Goal: Task Accomplishment & Management: Complete application form

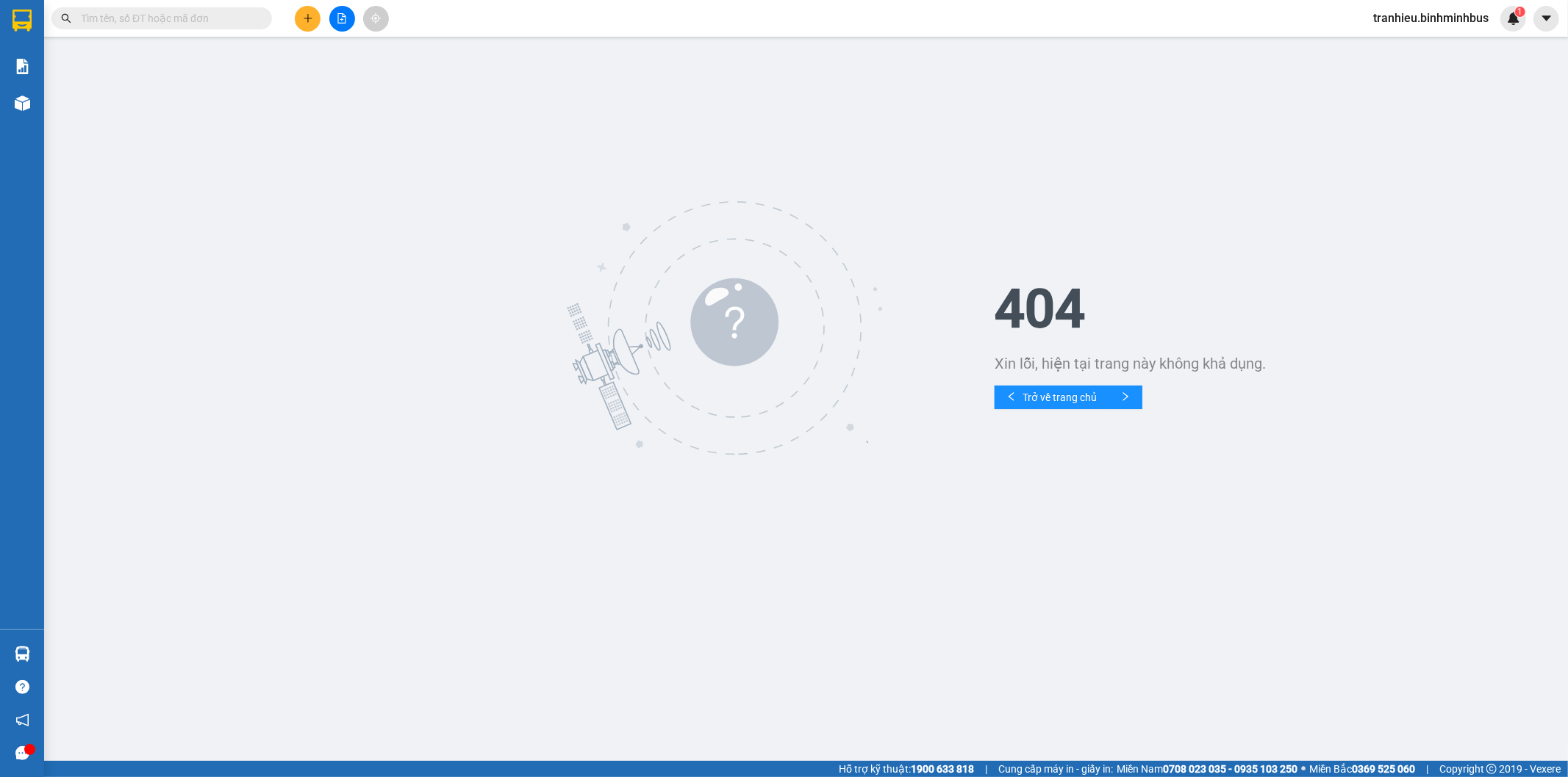
scroll to position [15215, 0]
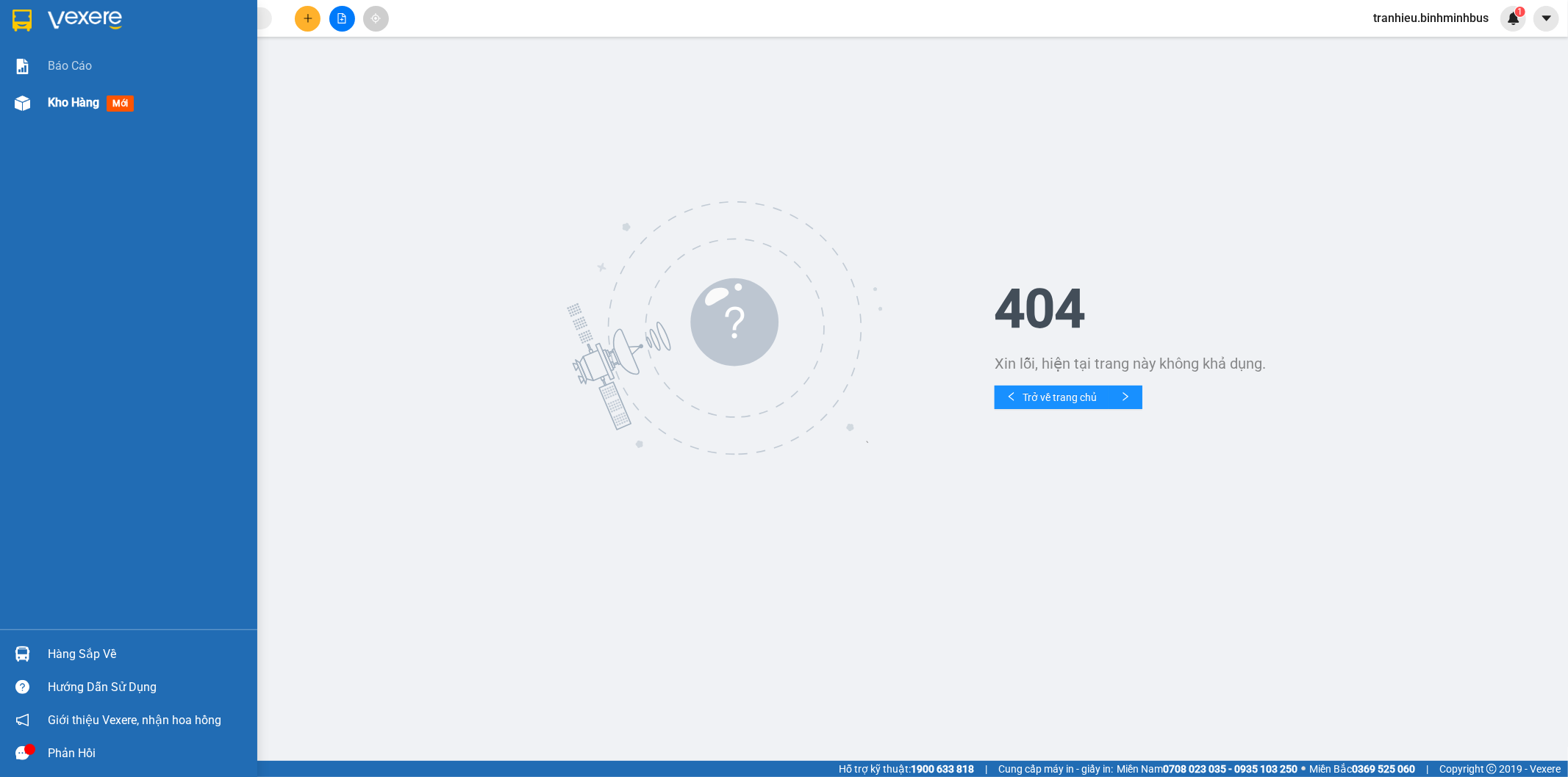
click at [27, 97] on img at bounding box center [22, 103] width 16 height 16
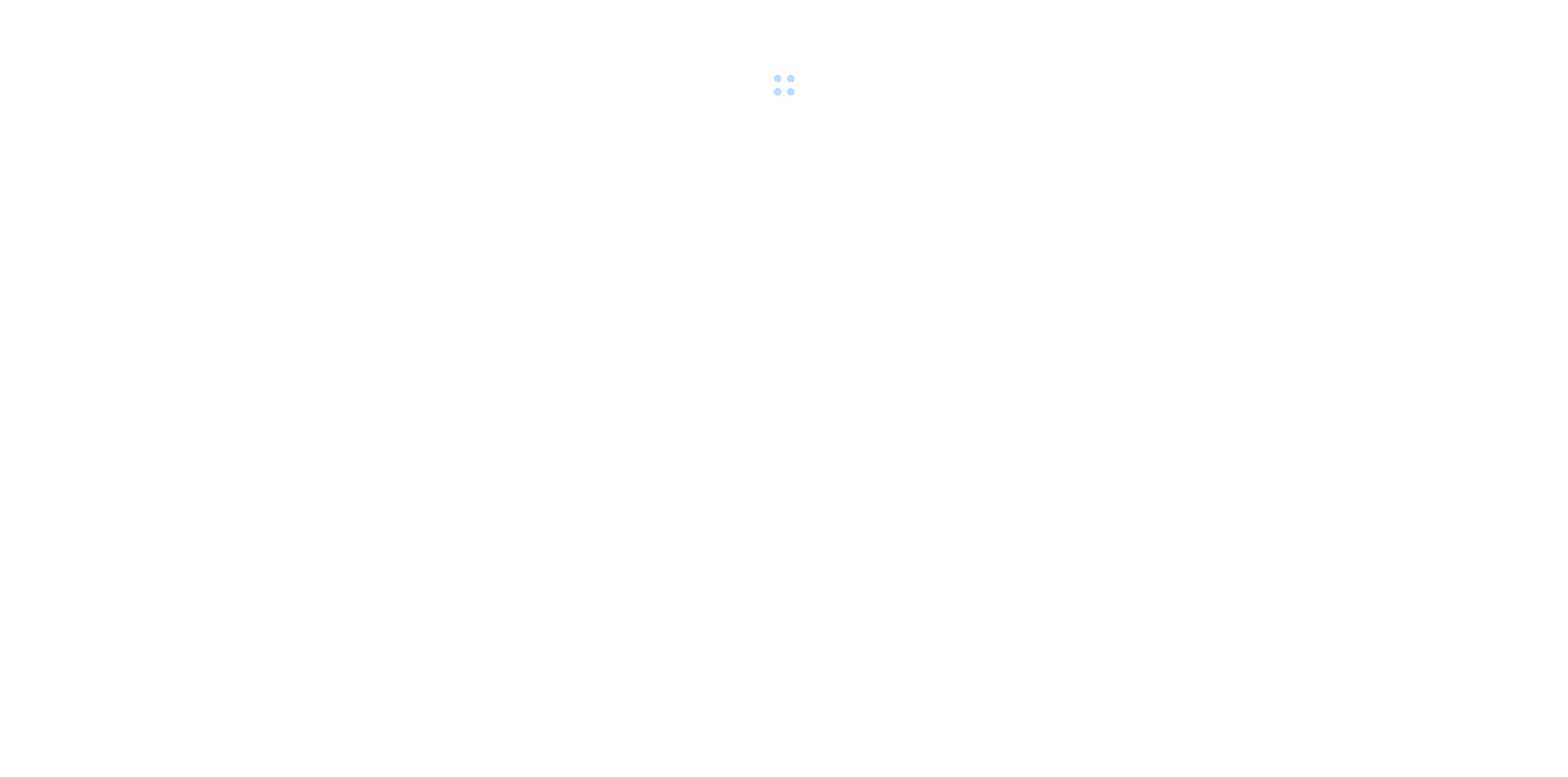
scroll to position [15215, 0]
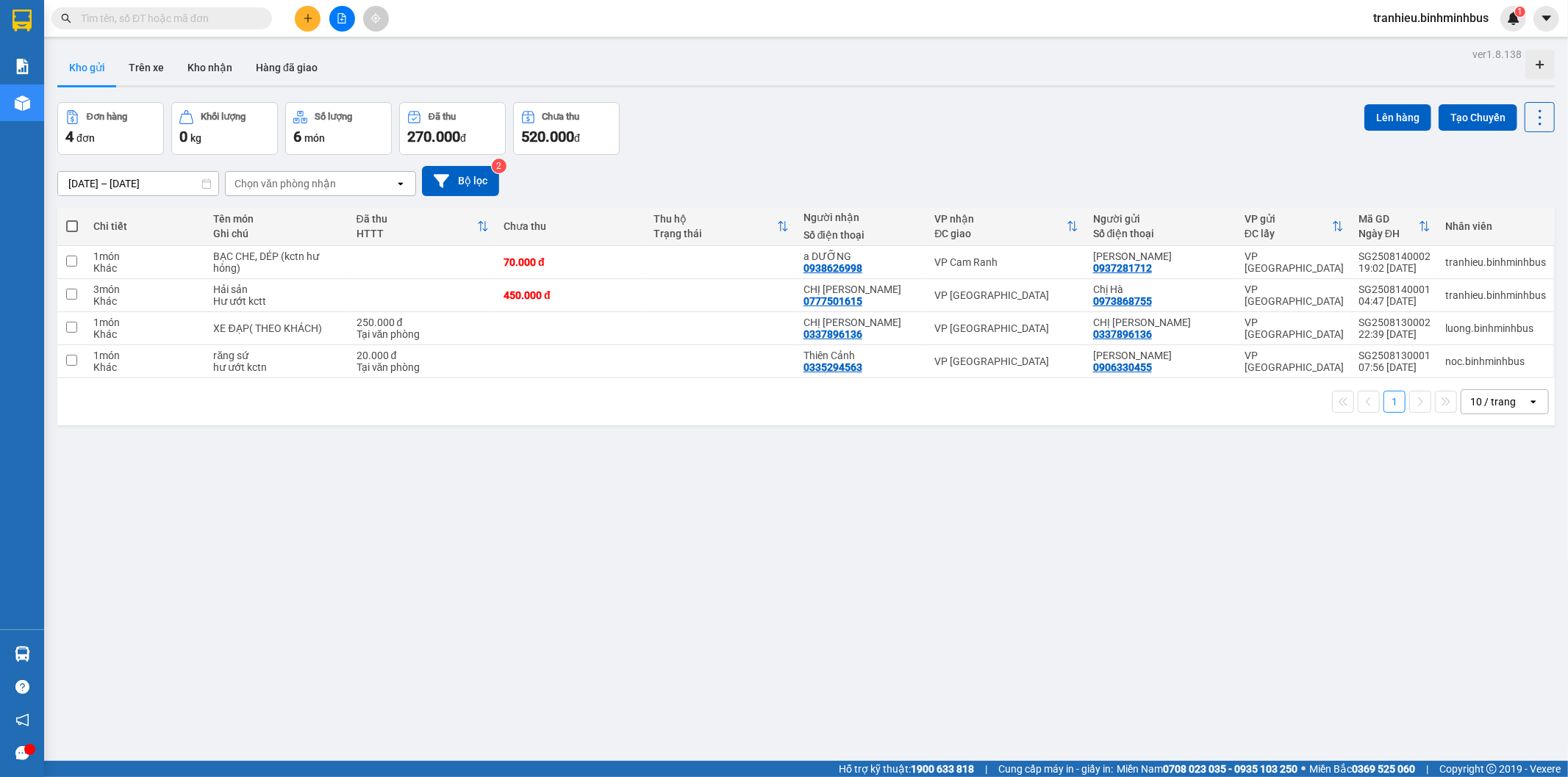
click at [303, 22] on icon "plus" at bounding box center [308, 18] width 10 height 10
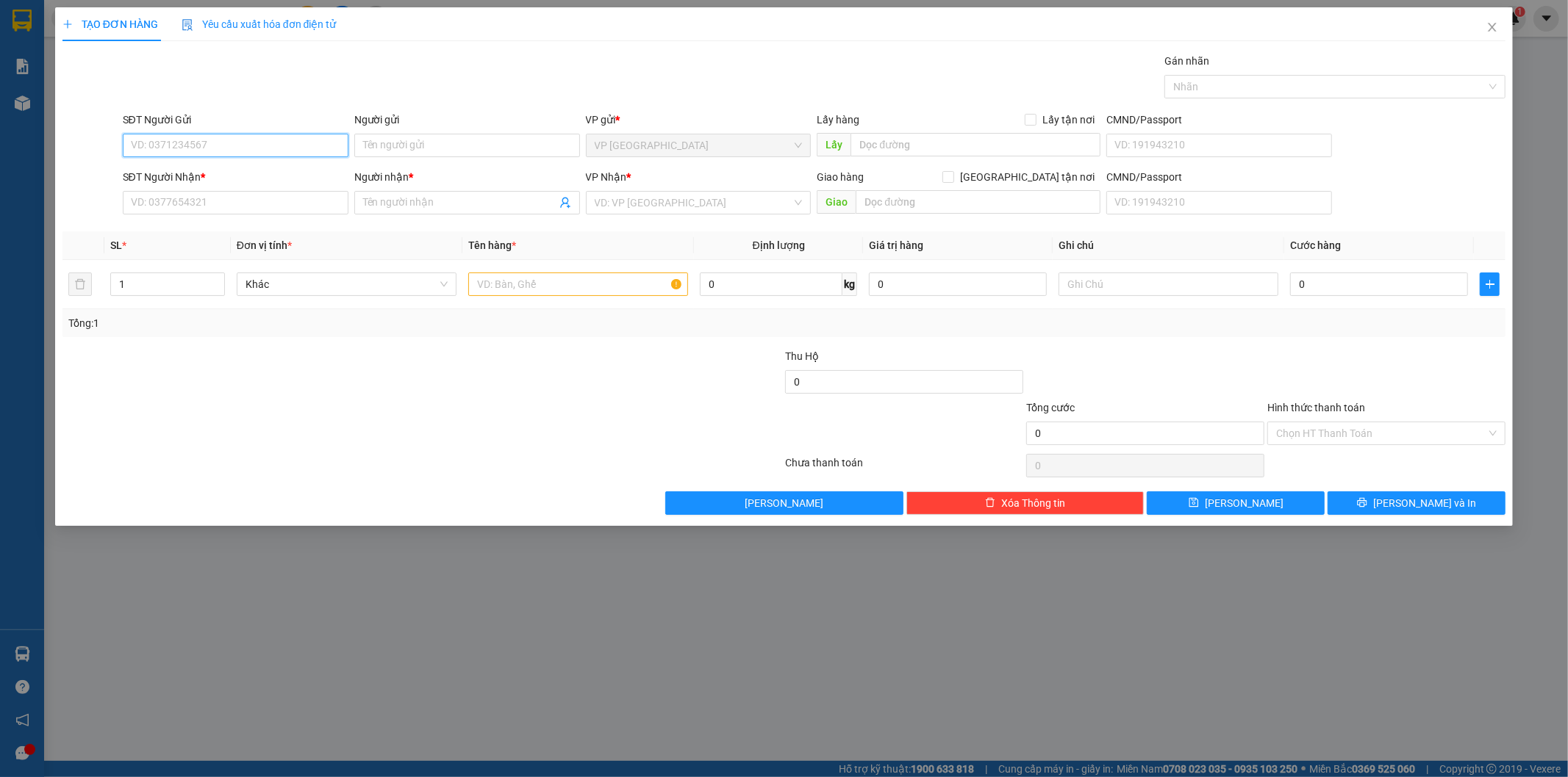
click at [254, 149] on input "SĐT Người Gửi" at bounding box center [235, 145] width 226 height 23
paste input "0985744996"
type input "0985744996"
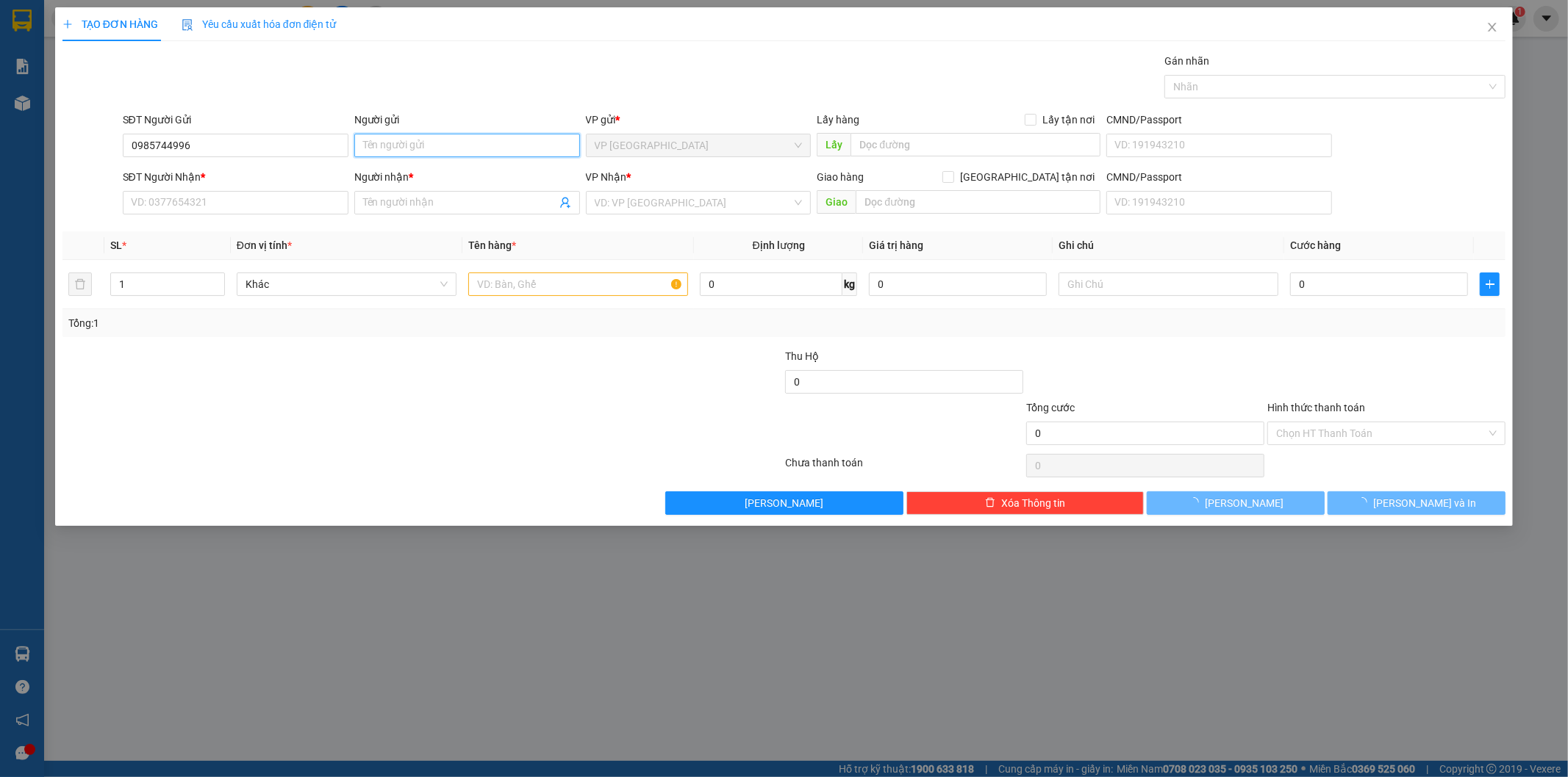
click at [393, 145] on input "Người gửi" at bounding box center [467, 145] width 226 height 23
paste input "Thanh Hà"
type input "Thanh Hà"
click at [235, 211] on input "SĐT Người Nhận *" at bounding box center [235, 202] width 226 height 23
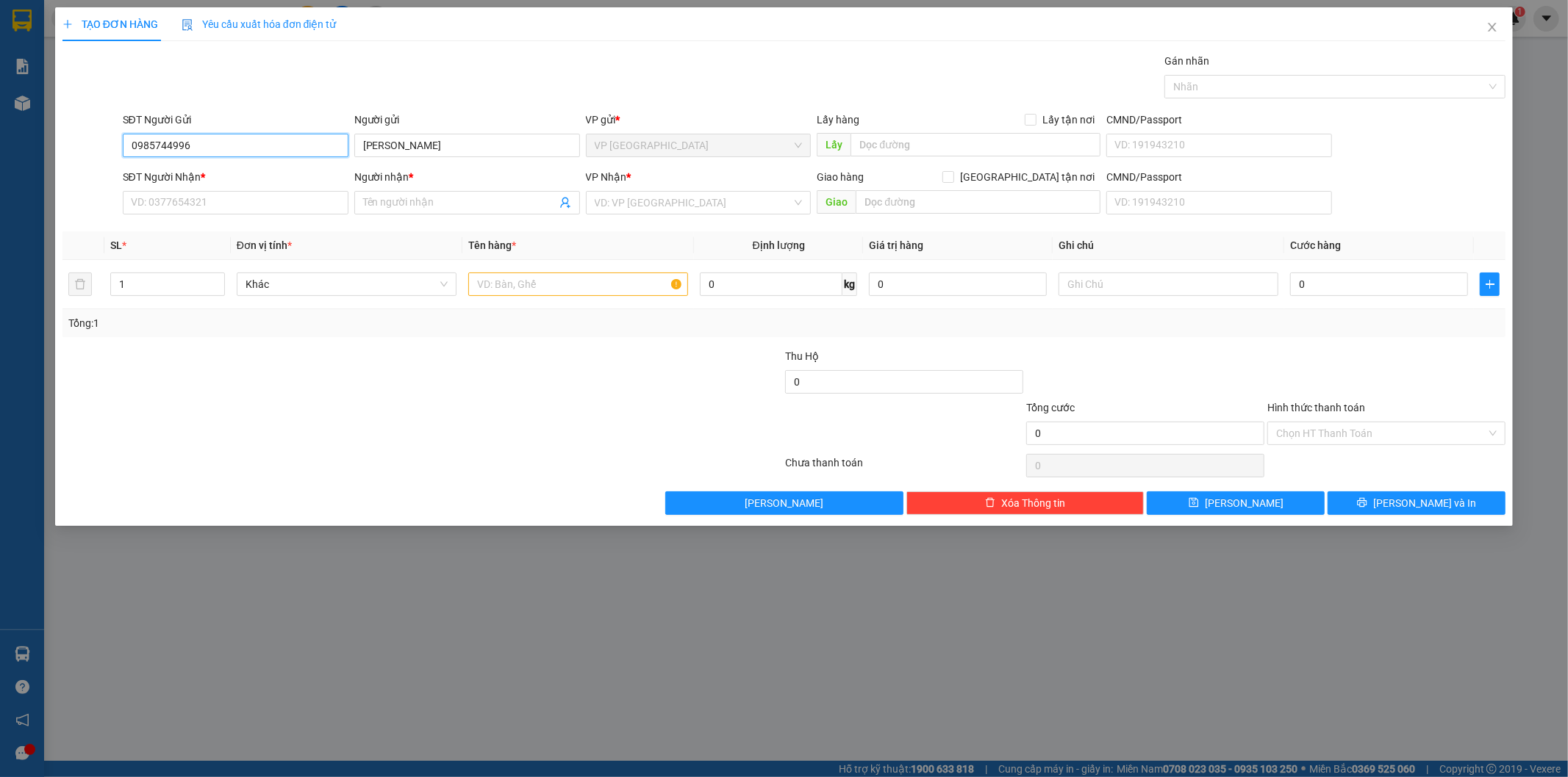
click at [244, 138] on input "0985744996" at bounding box center [235, 145] width 226 height 23
click at [230, 202] on input "SĐT Người Nhận *" at bounding box center [235, 202] width 226 height 23
paste input "0985744996"
type input "0985744996"
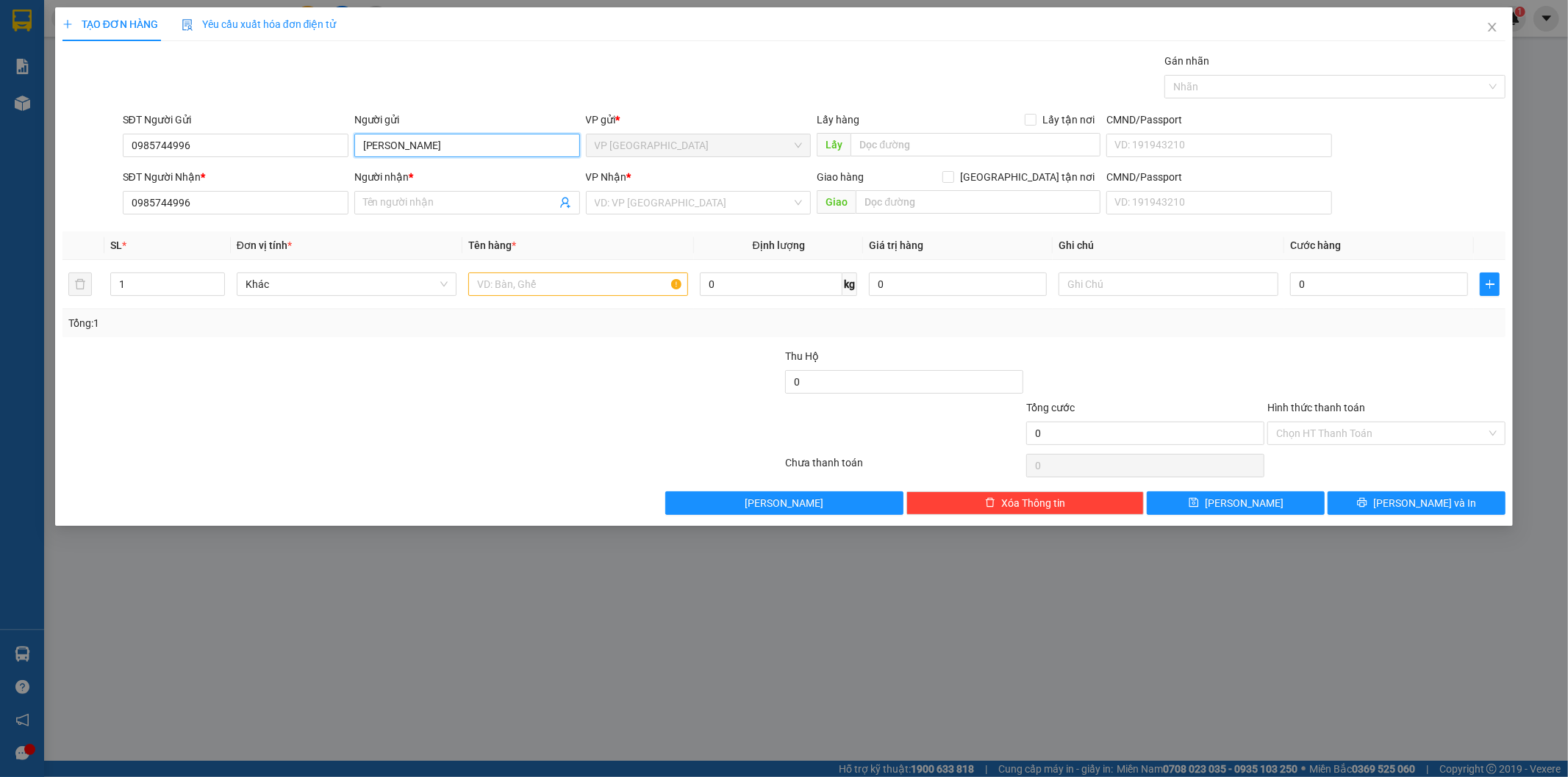
click at [454, 138] on input "Thanh Hà" at bounding box center [467, 145] width 226 height 23
click at [448, 141] on input "Thanh Hà" at bounding box center [467, 145] width 226 height 23
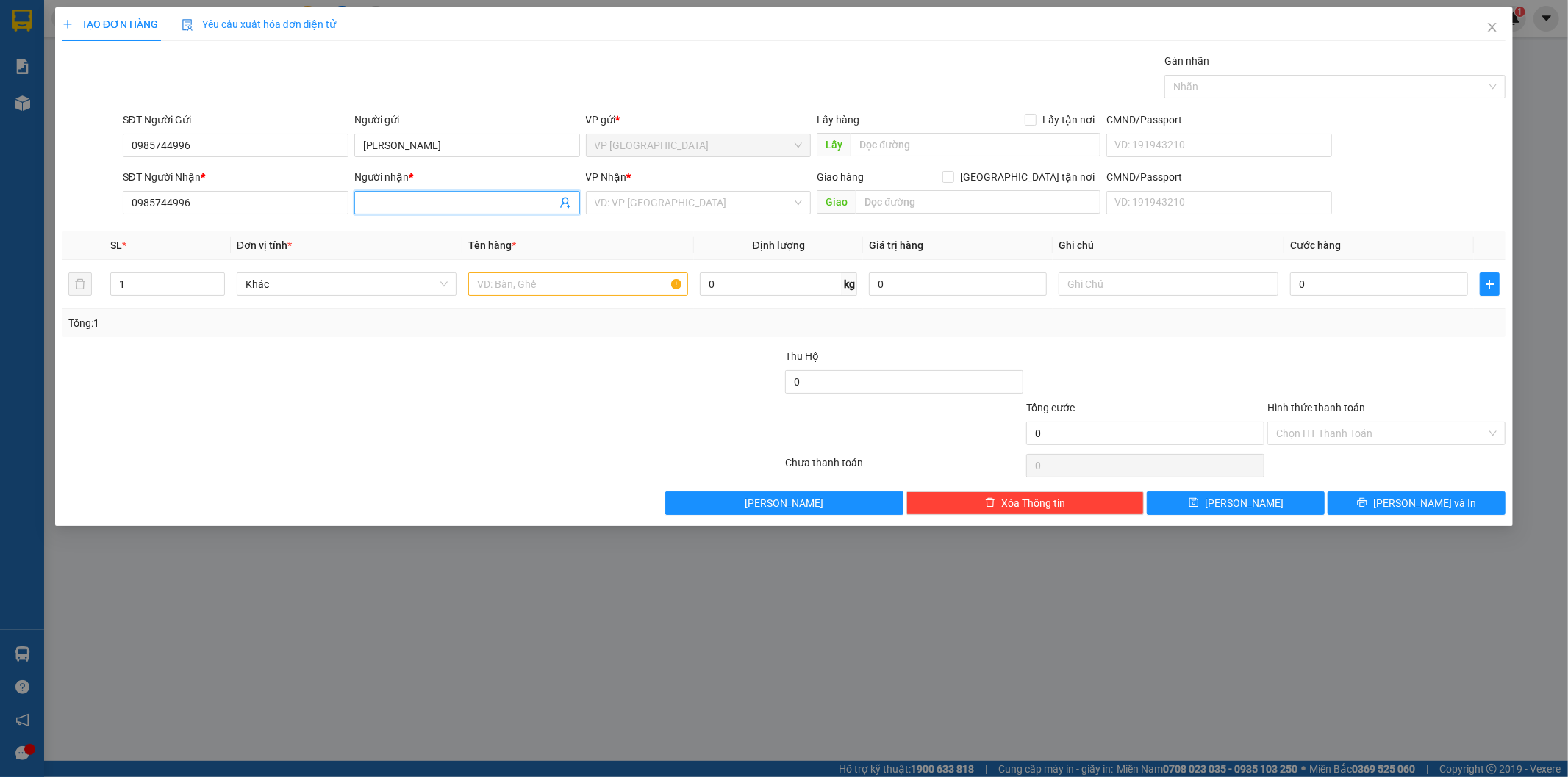
click at [417, 205] on input "Người nhận *" at bounding box center [459, 202] width 193 height 16
paste input "Thanh Hà"
type input "Thanh Hà"
click at [525, 293] on input "text" at bounding box center [578, 283] width 219 height 23
type input "xe máy( wave)"
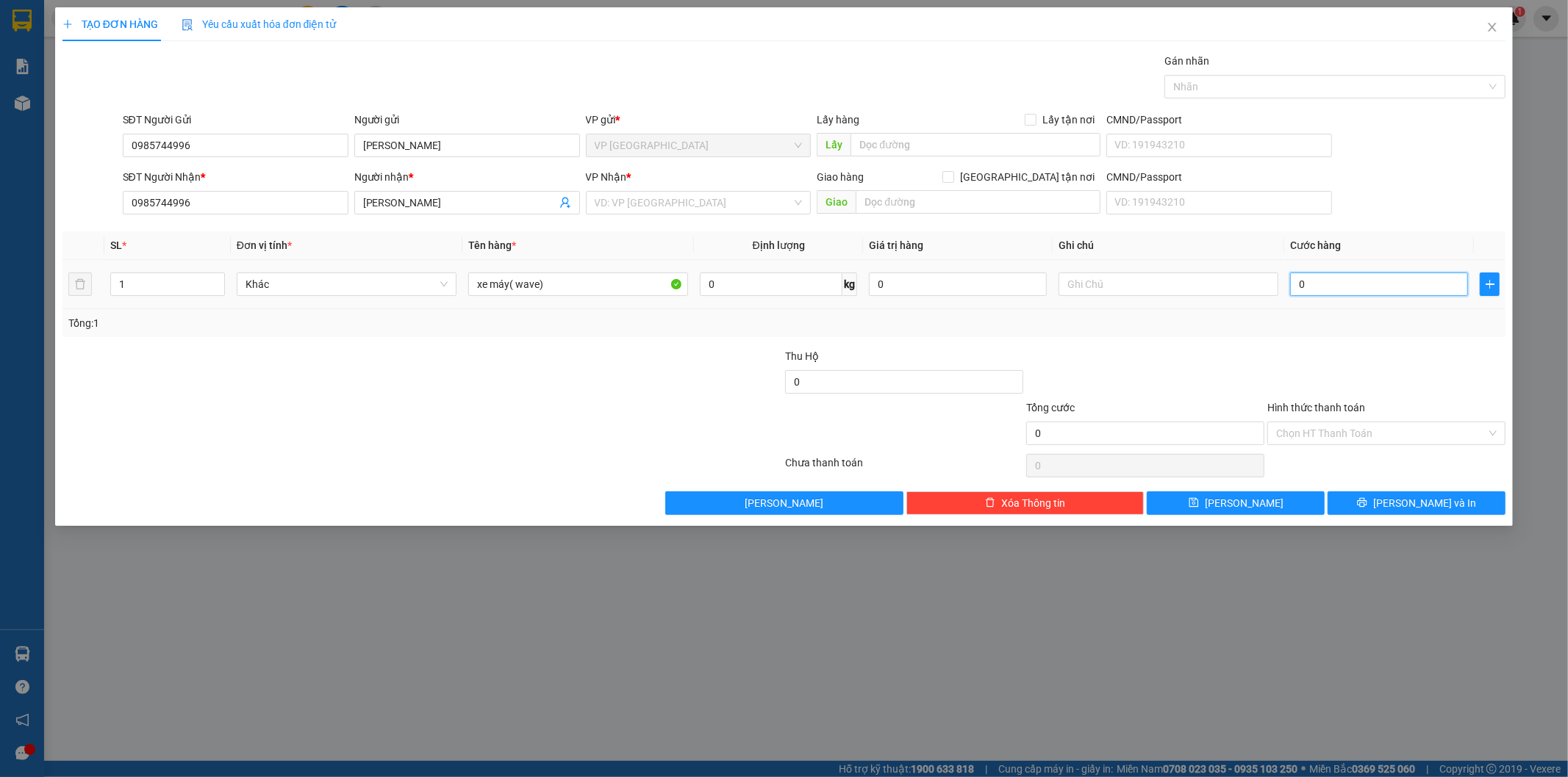
click at [1321, 286] on input "0" at bounding box center [1378, 283] width 178 height 23
type input "3"
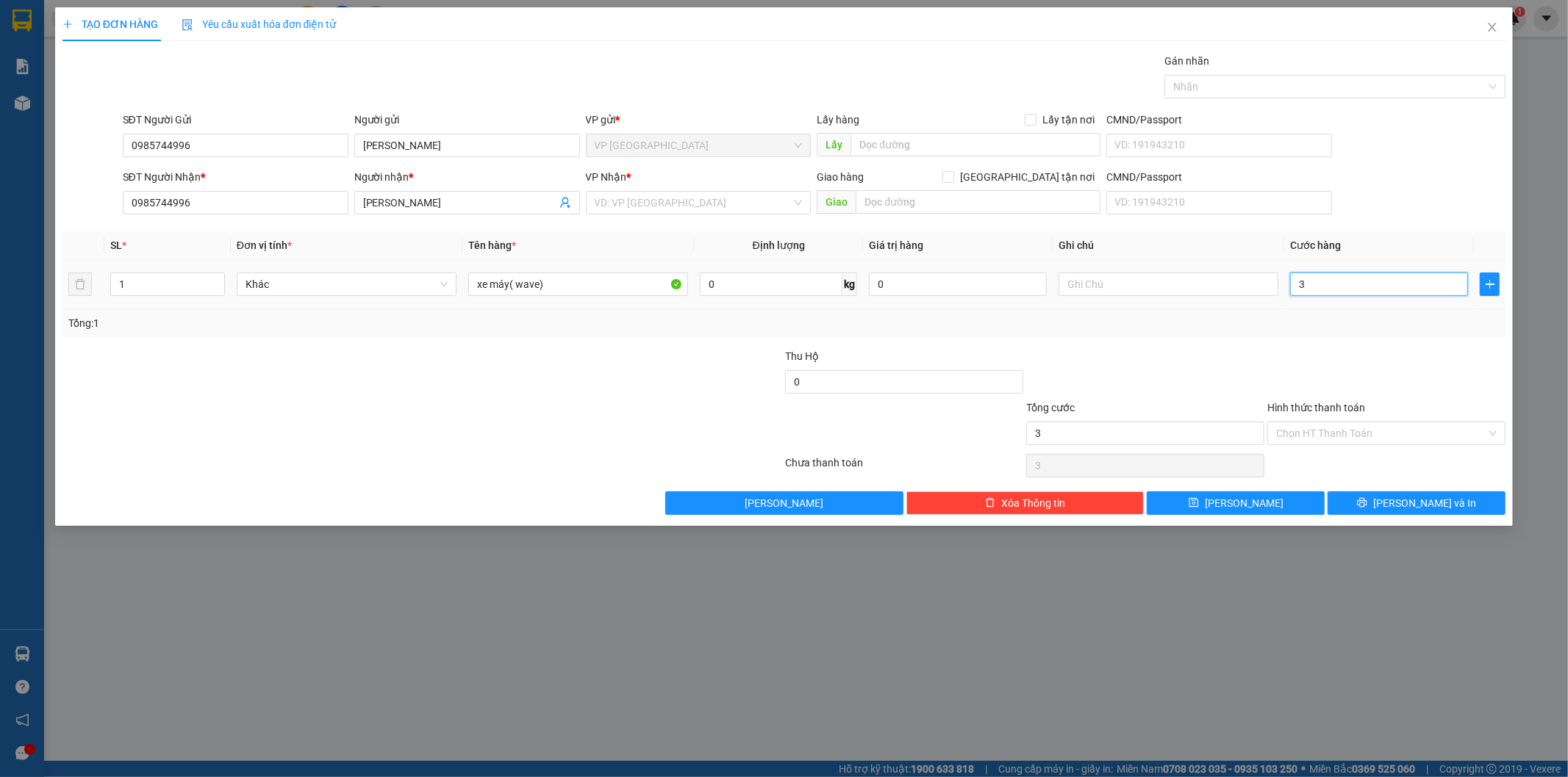
type input "35"
type input "350"
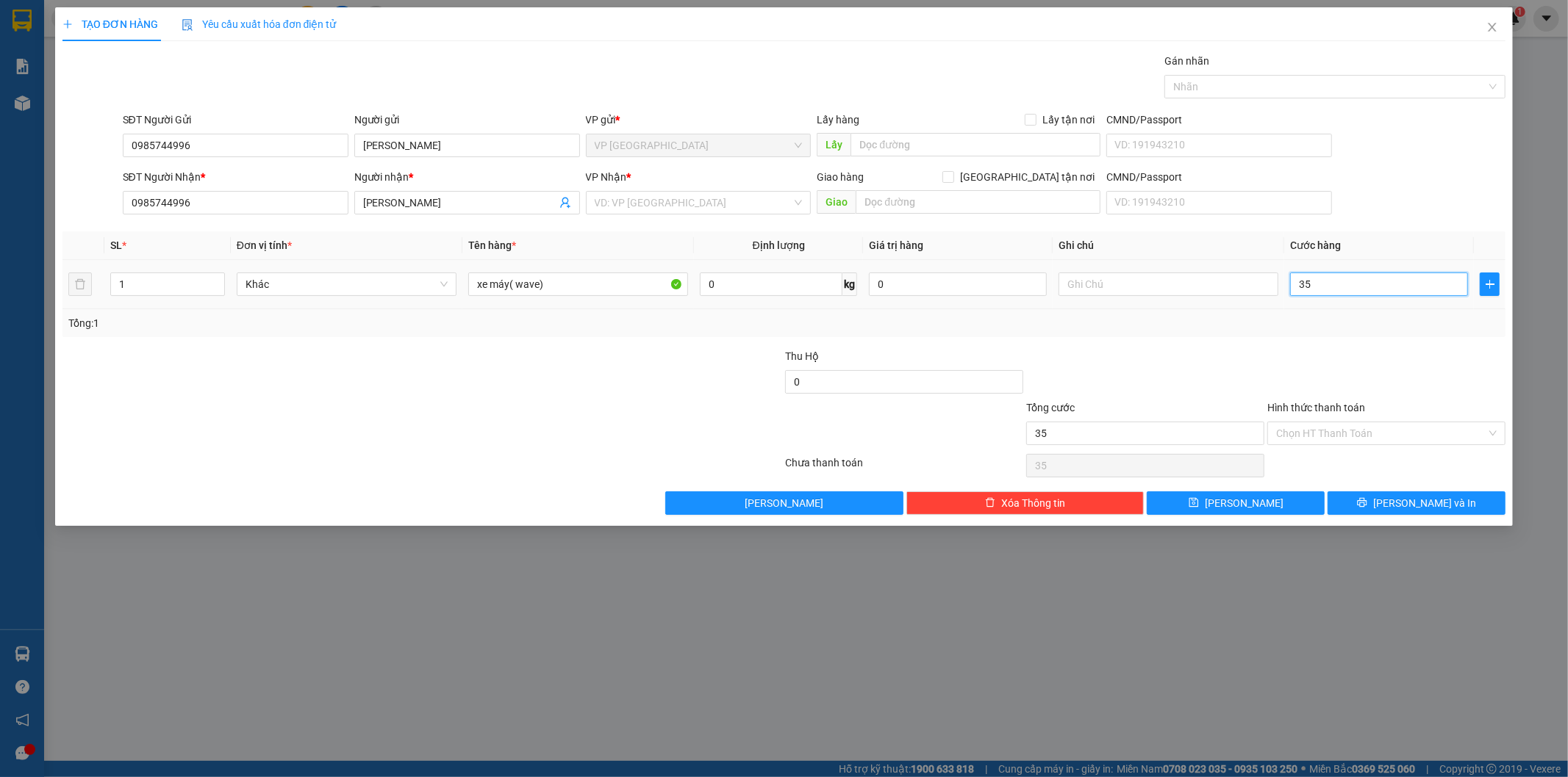
type input "350"
type input "3.500"
type input "35.000"
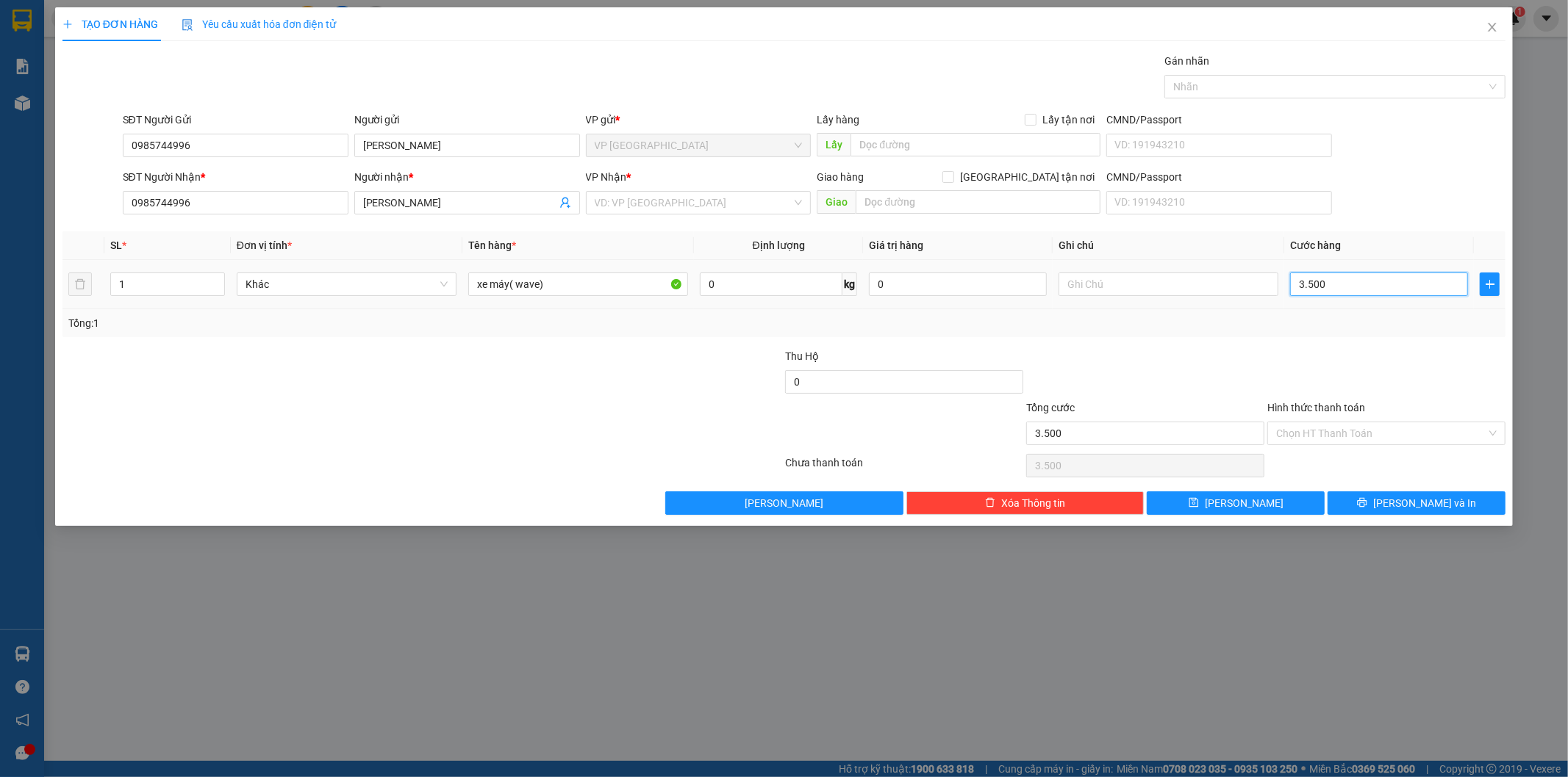
type input "35.000"
type input "350.000"
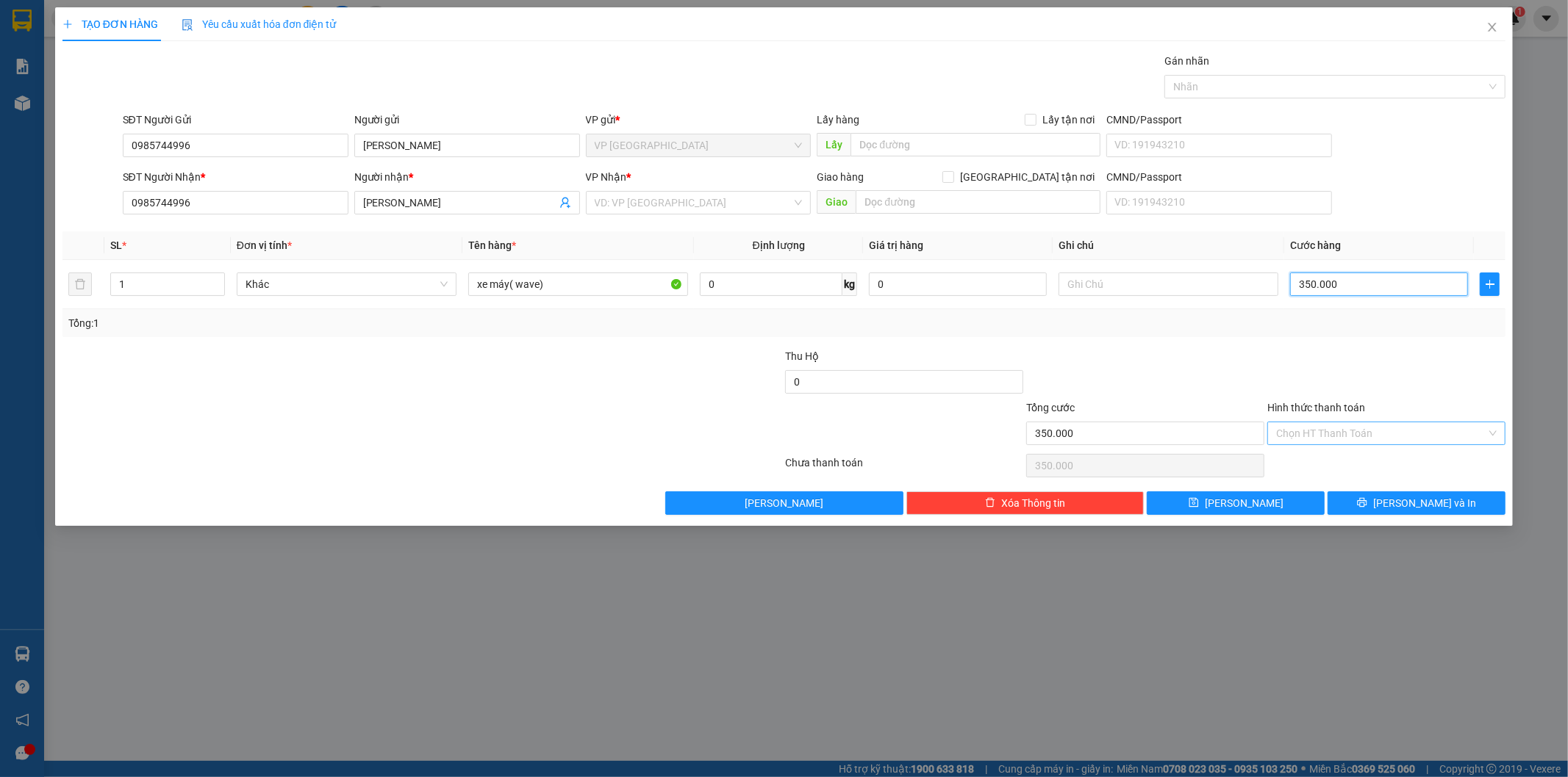
type input "350.000"
click at [1365, 428] on input "Hình thức thanh toán" at bounding box center [1381, 433] width 210 height 22
click at [1217, 373] on div at bounding box center [1145, 374] width 241 height 51
click at [1384, 496] on button "Lưu và In" at bounding box center [1415, 503] width 178 height 23
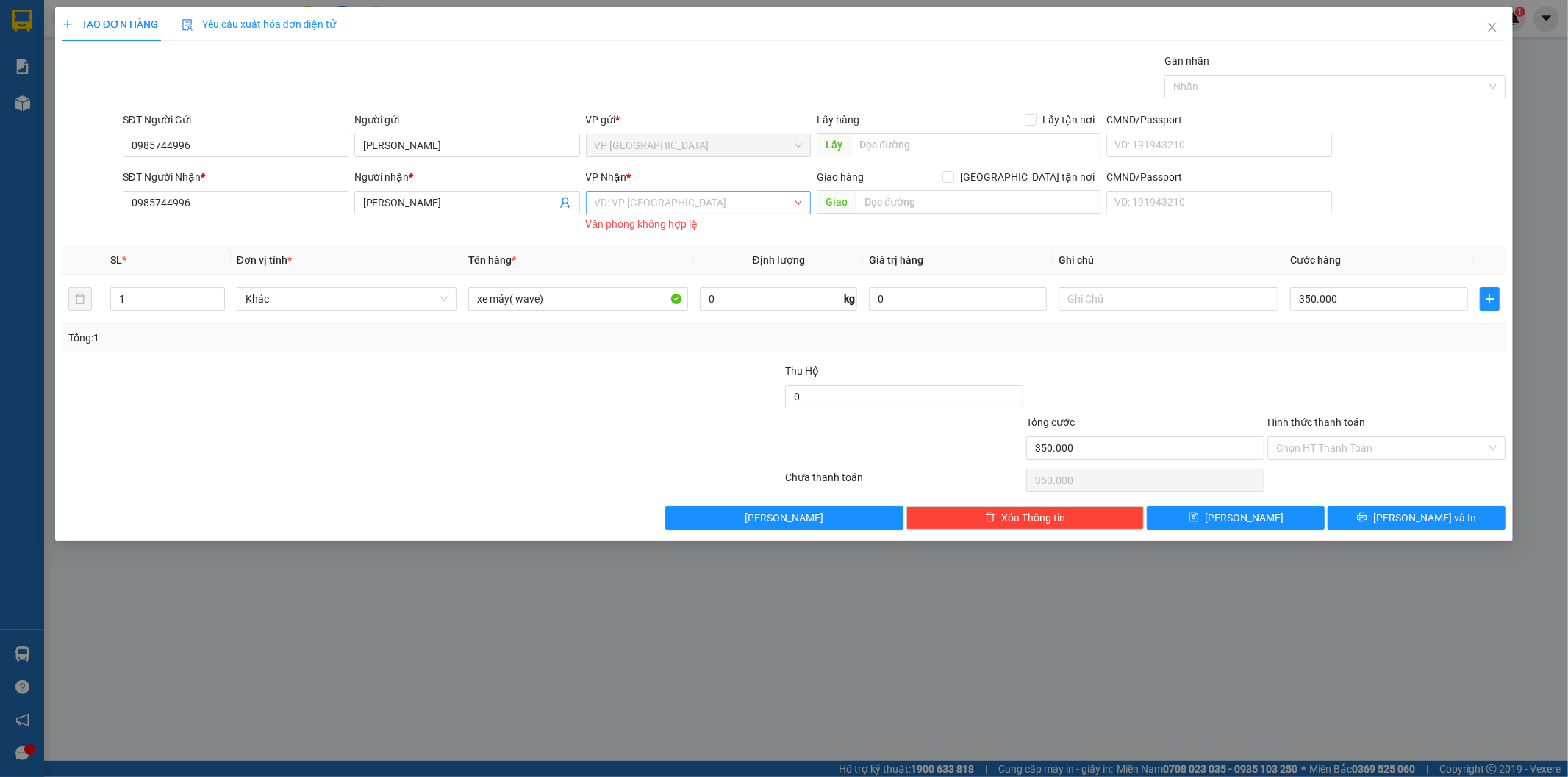
click at [707, 205] on input "search" at bounding box center [693, 203] width 198 height 22
click at [638, 253] on div "VP Nha Trang" at bounding box center [698, 255] width 208 height 16
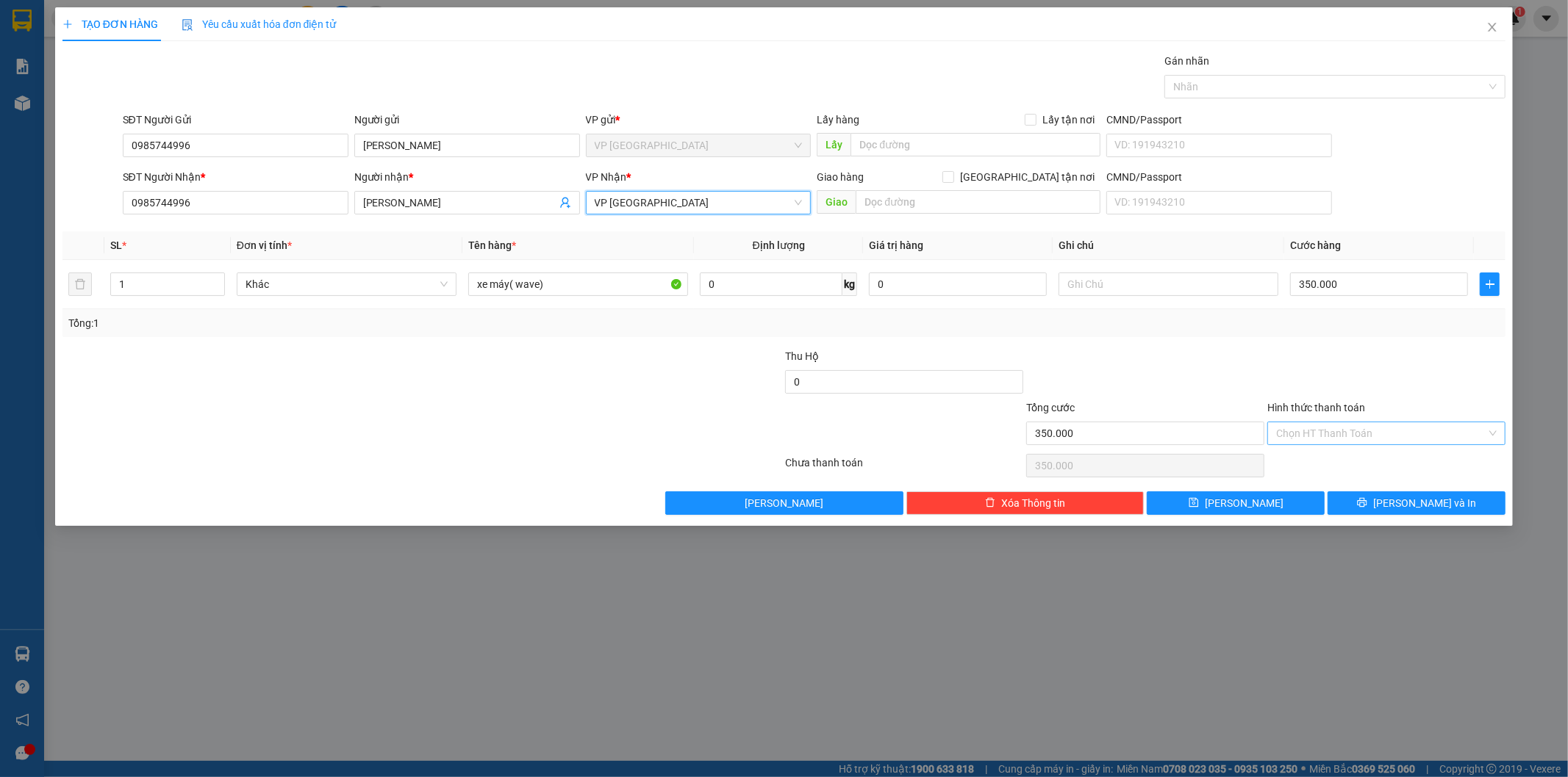
click at [1342, 429] on input "Hình thức thanh toán" at bounding box center [1381, 433] width 210 height 22
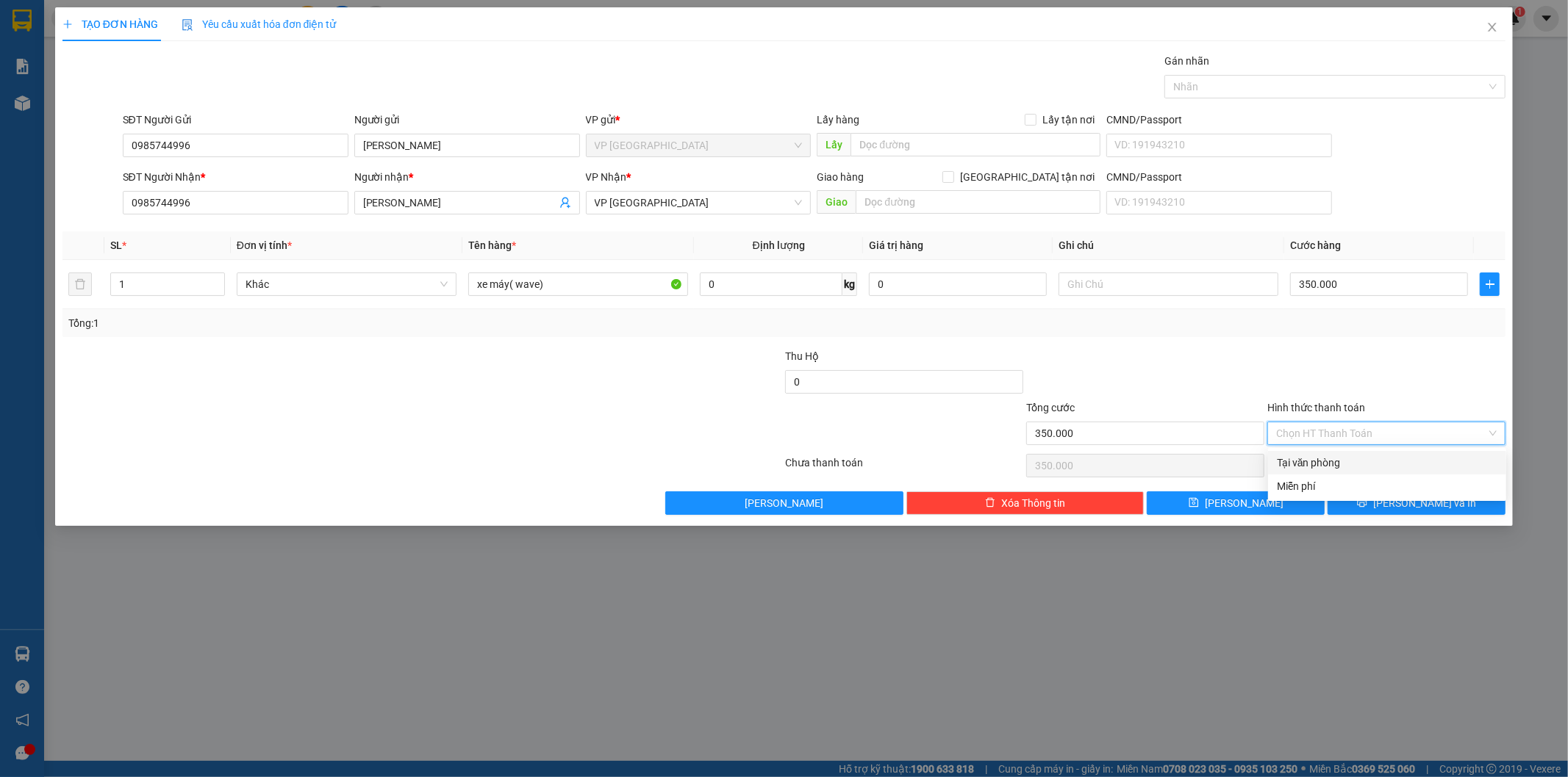
click at [1316, 459] on div "Tại văn phòng" at bounding box center [1387, 462] width 220 height 16
type input "0"
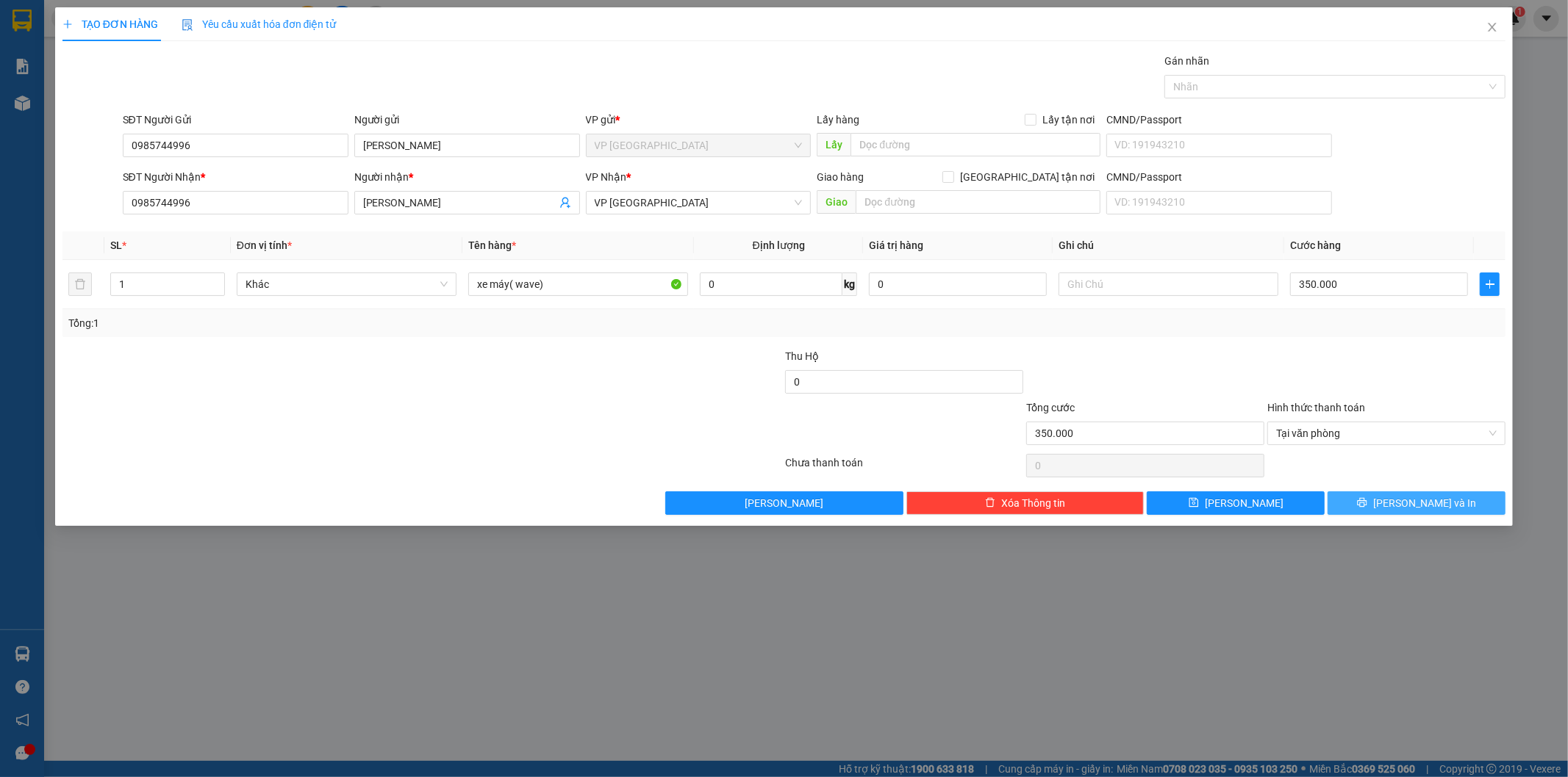
click at [1377, 497] on button "Lưu và In" at bounding box center [1415, 503] width 178 height 23
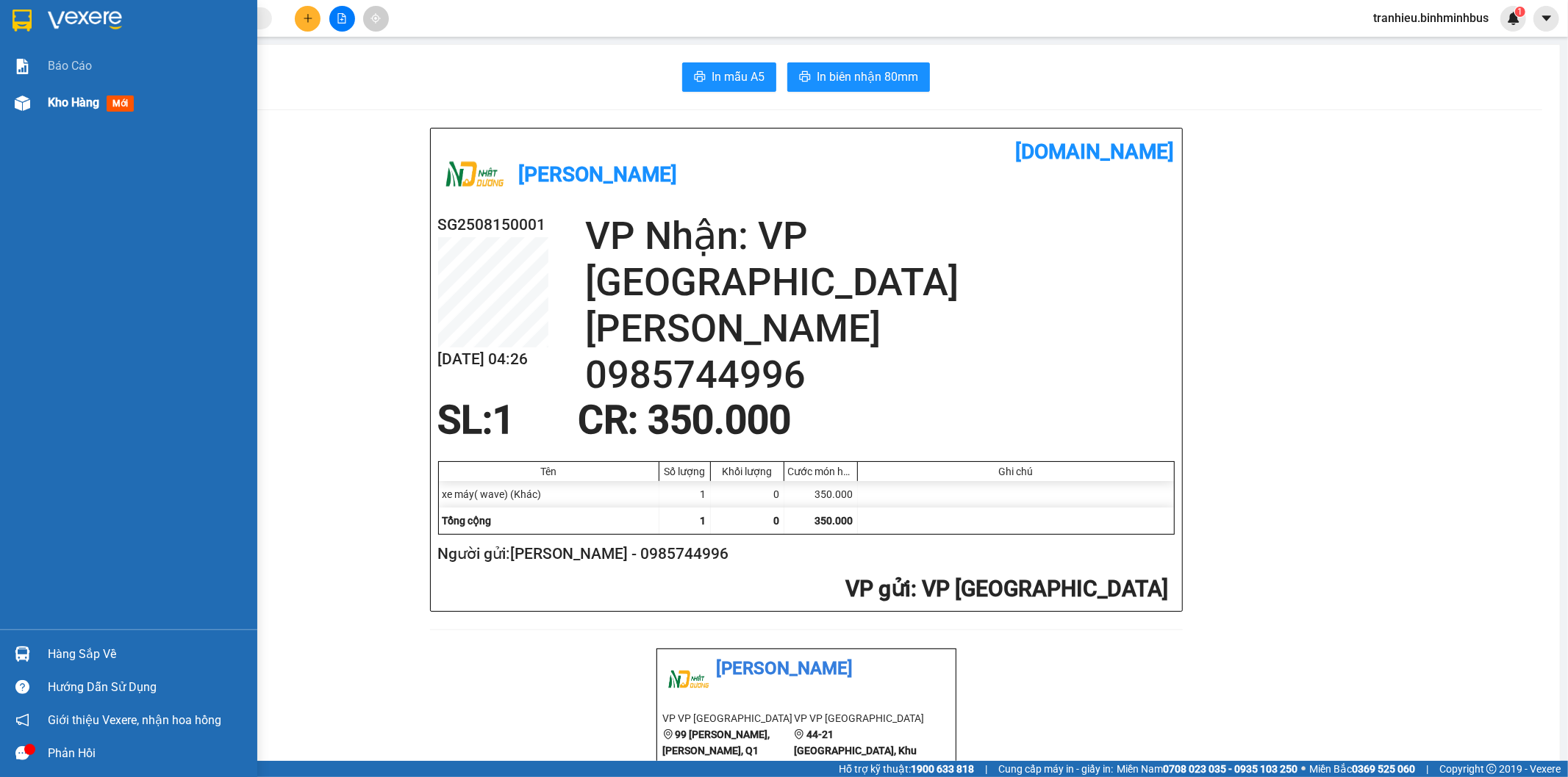
click at [30, 99] on img at bounding box center [22, 103] width 16 height 16
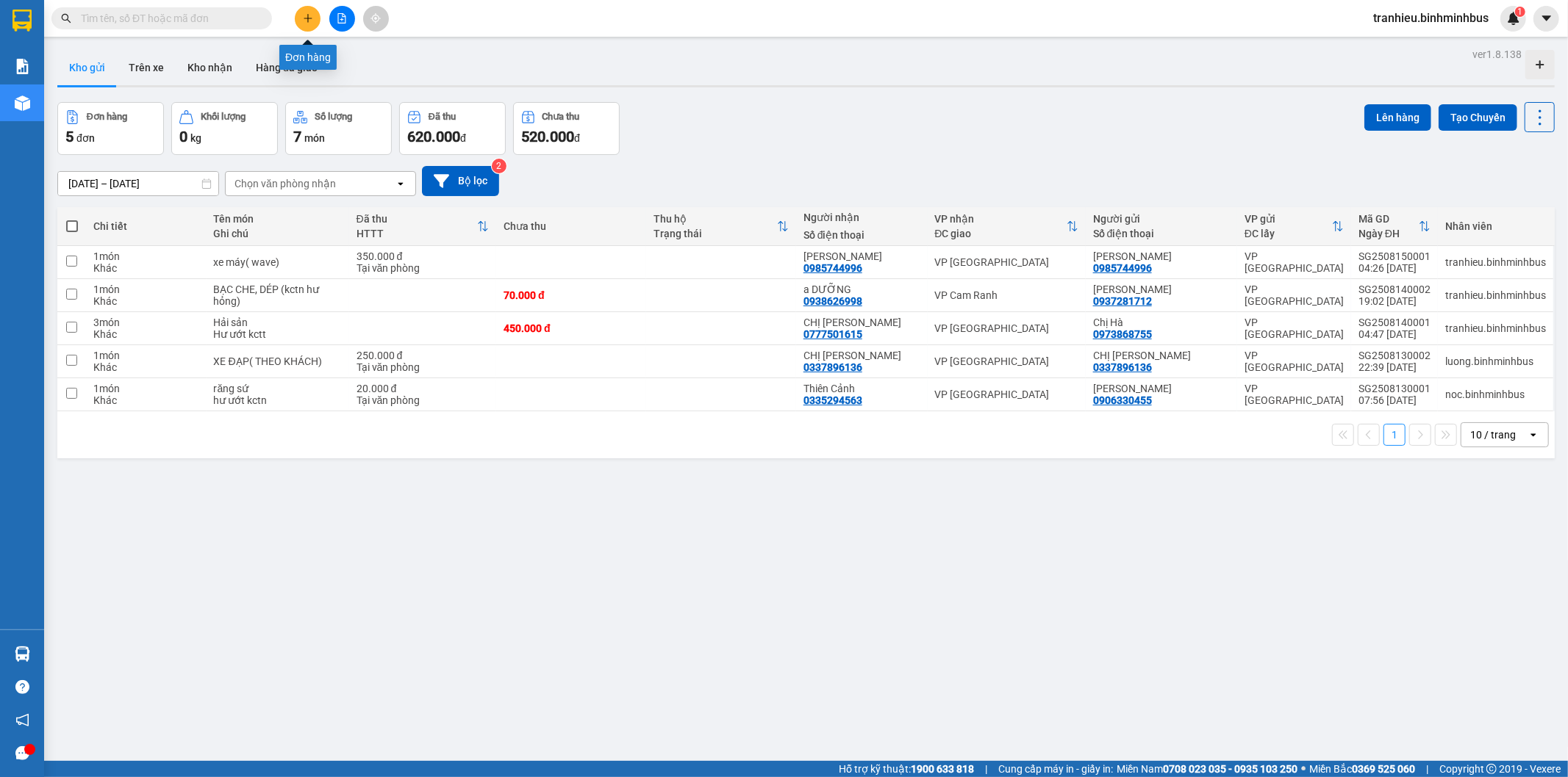
click at [303, 17] on icon "plus" at bounding box center [308, 18] width 10 height 10
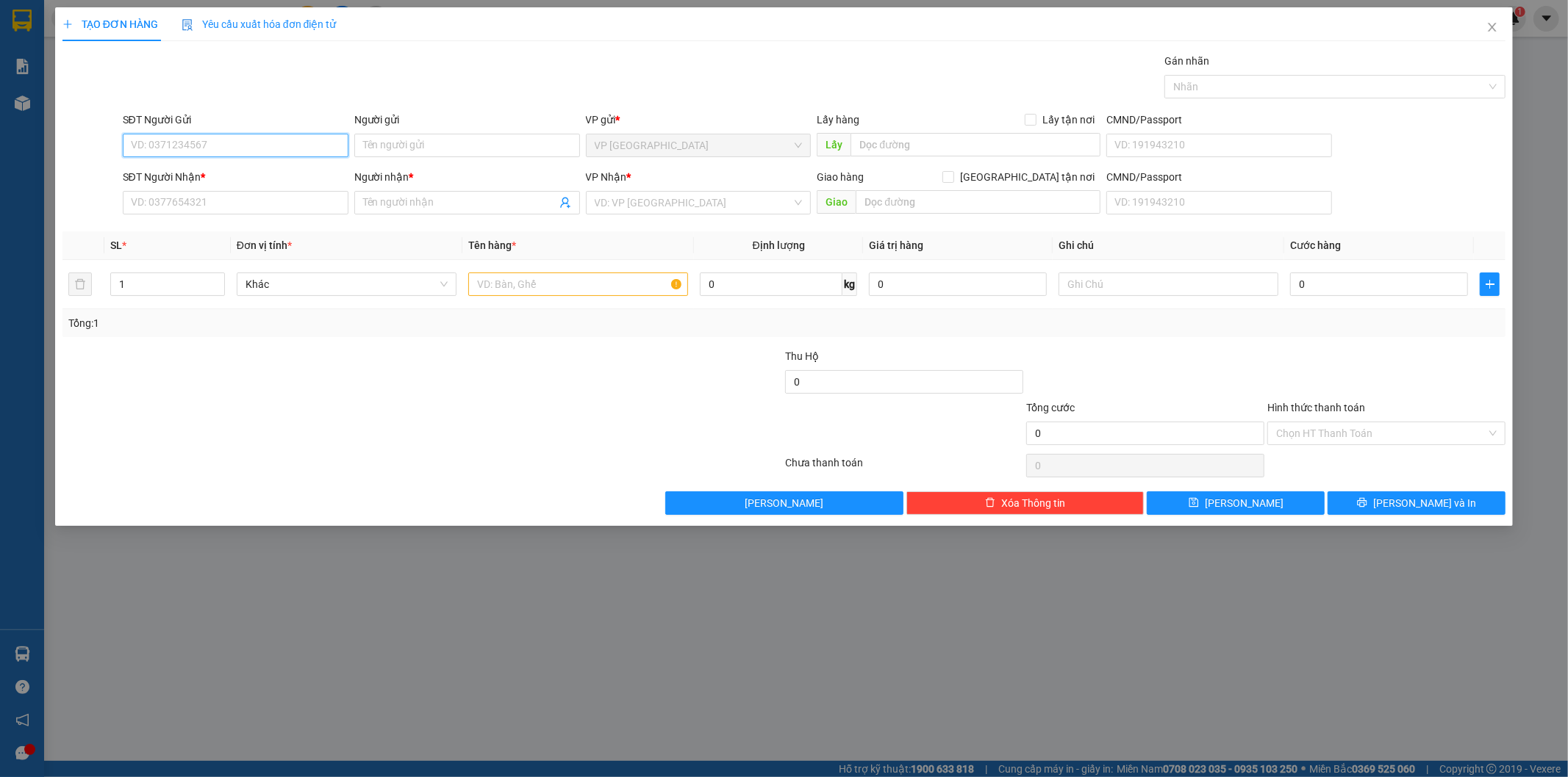
click at [260, 145] on input "SĐT Người Gửi" at bounding box center [235, 145] width 226 height 23
paste input "0979763595"
type input "0979763595"
click at [408, 145] on input "Người gửi" at bounding box center [467, 145] width 226 height 23
paste input "Phạm Ngọc Minh"
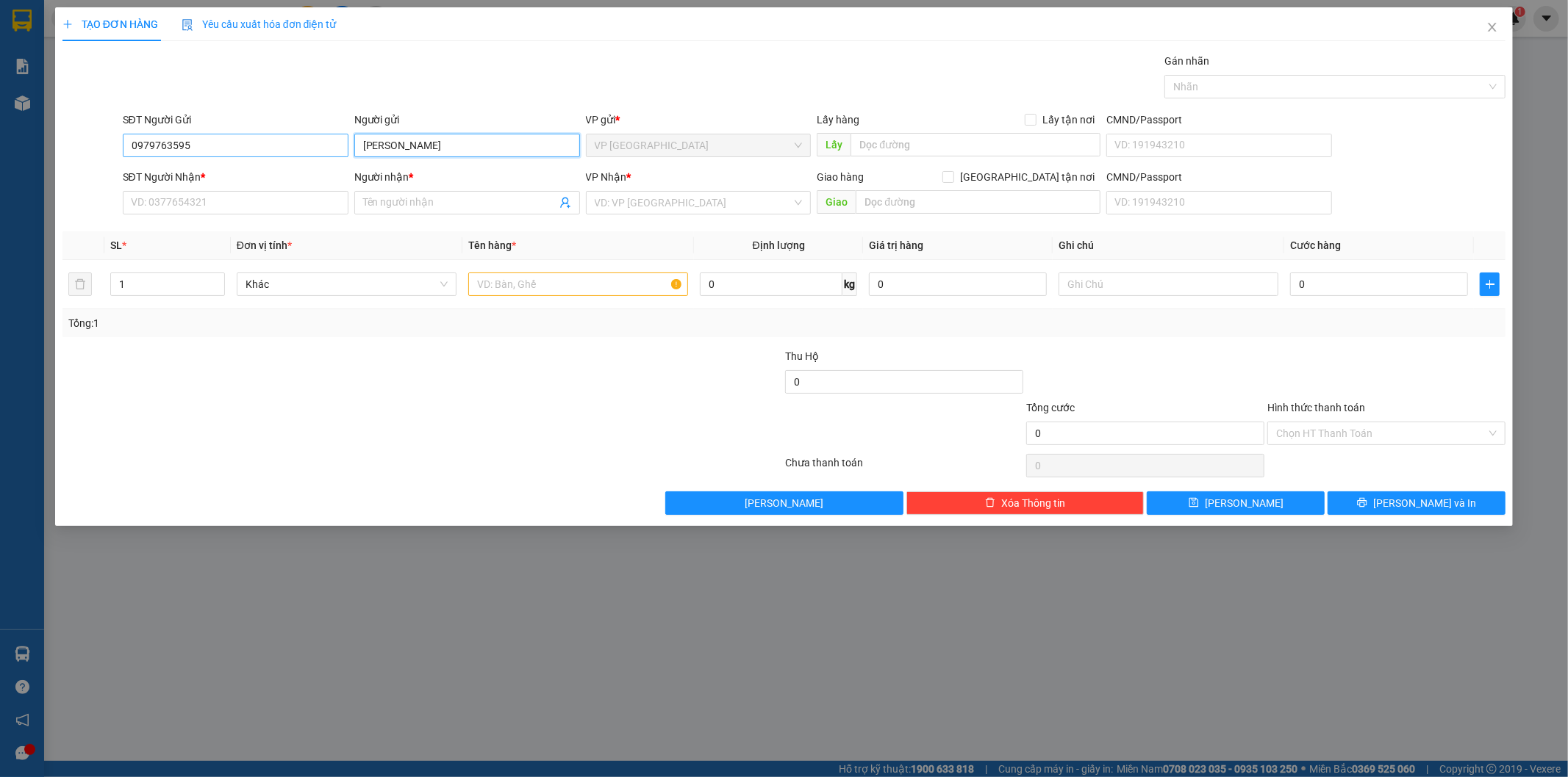
type input "Phạm Ngọc Minh"
click at [276, 151] on input "0979763595" at bounding box center [235, 145] width 226 height 23
type textarea "0979763595"
click at [276, 151] on input "0979763595" at bounding box center [235, 145] width 226 height 23
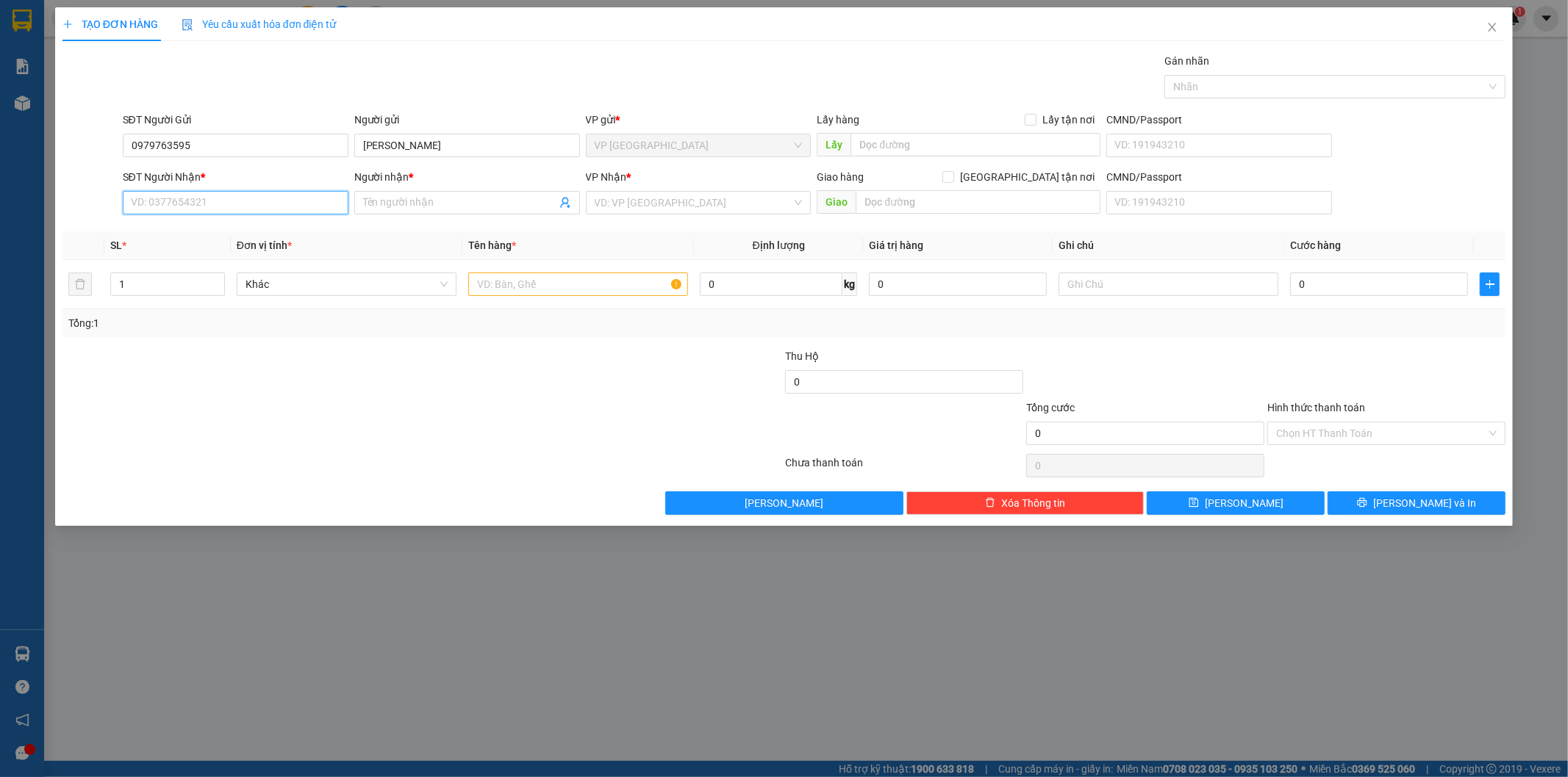
click at [245, 196] on input "SĐT Người Nhận *" at bounding box center [235, 202] width 226 height 23
paste input "0979763595"
type input "0979763595"
click at [408, 149] on input "Phạm Ngọc Minh" at bounding box center [467, 145] width 226 height 23
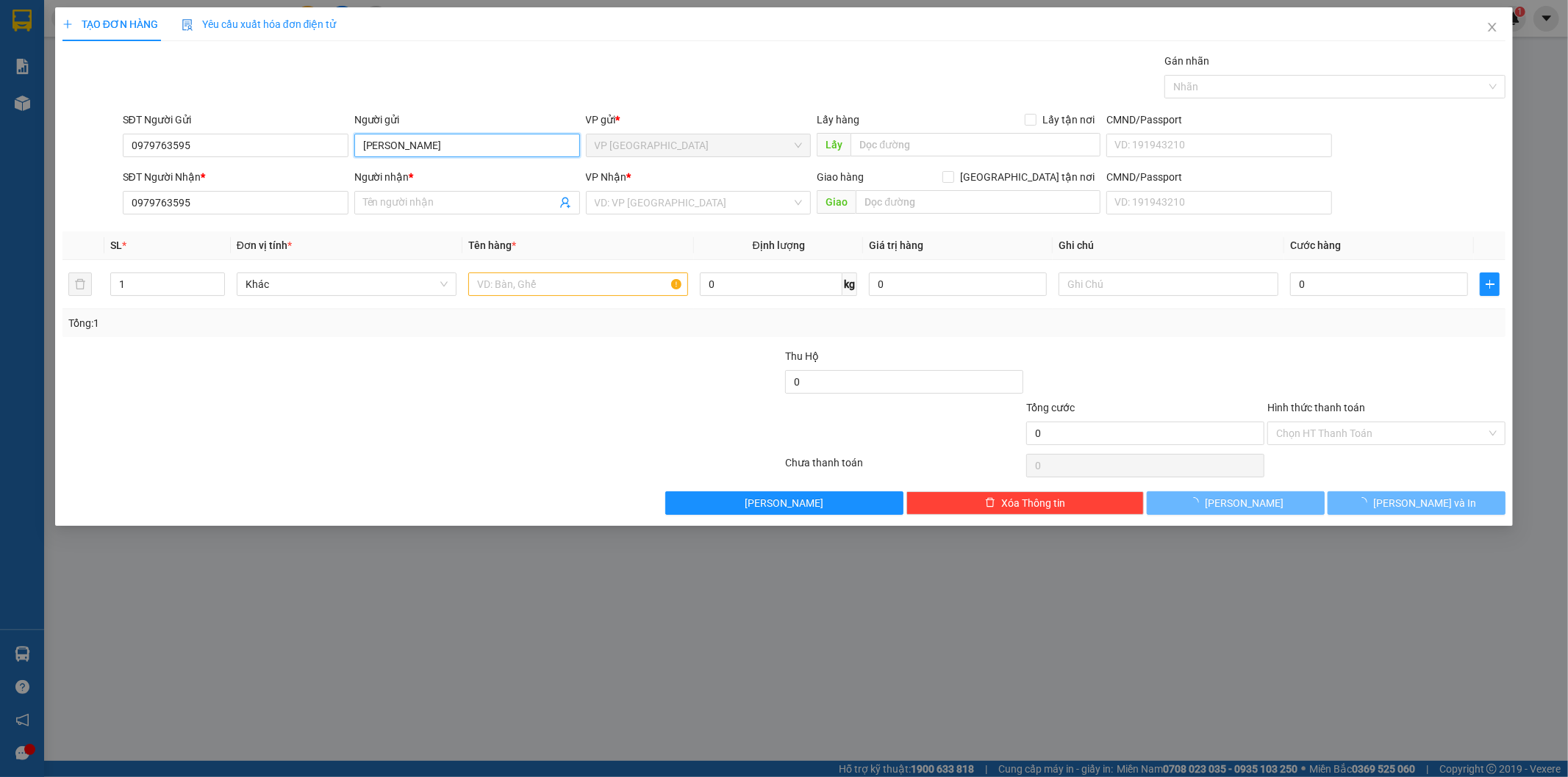
click at [408, 149] on input "Phạm Ngọc Minh" at bounding box center [467, 145] width 226 height 23
click at [422, 197] on input "Người nhận *" at bounding box center [459, 202] width 193 height 16
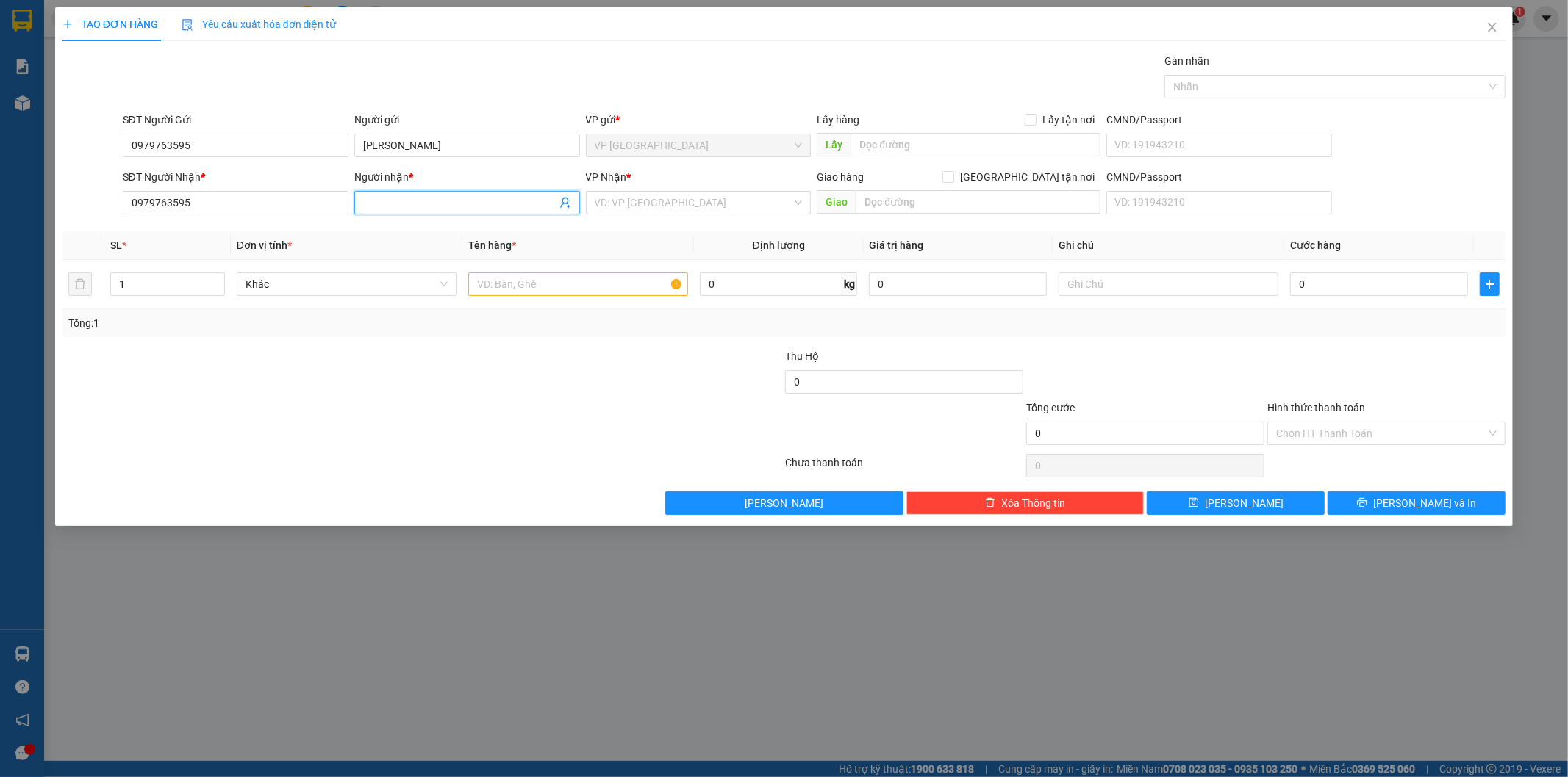
paste input "Phạm Ngọc Minh"
type input "Phạm Ngọc Minh"
click at [632, 201] on input "search" at bounding box center [693, 203] width 198 height 22
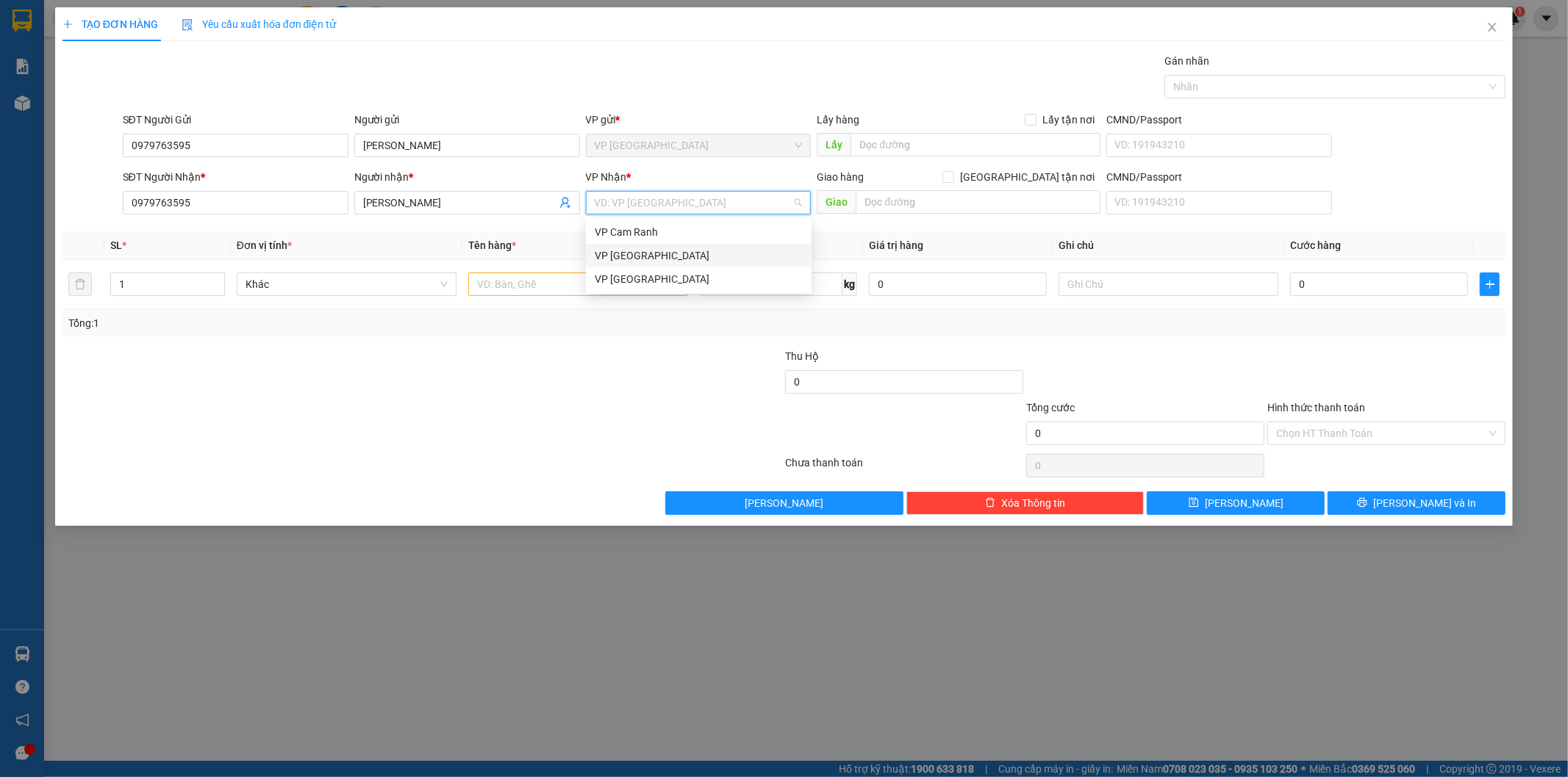
click at [641, 250] on div "VP Nha Trang" at bounding box center [698, 255] width 208 height 16
click at [521, 289] on input "text" at bounding box center [578, 283] width 219 height 23
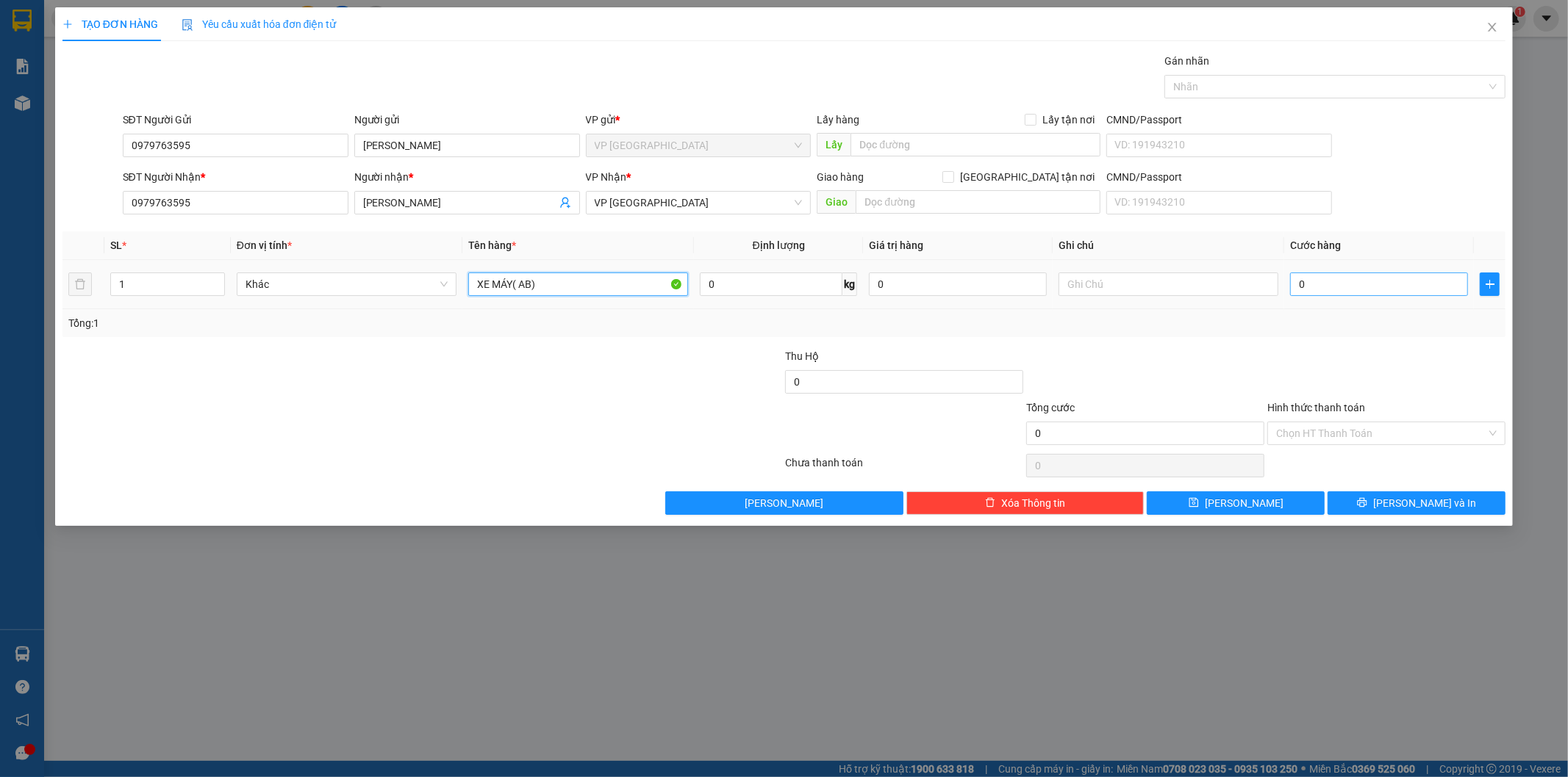
type input "XE MÁY( AB)"
click at [1309, 290] on input "0" at bounding box center [1378, 283] width 178 height 23
type input "4"
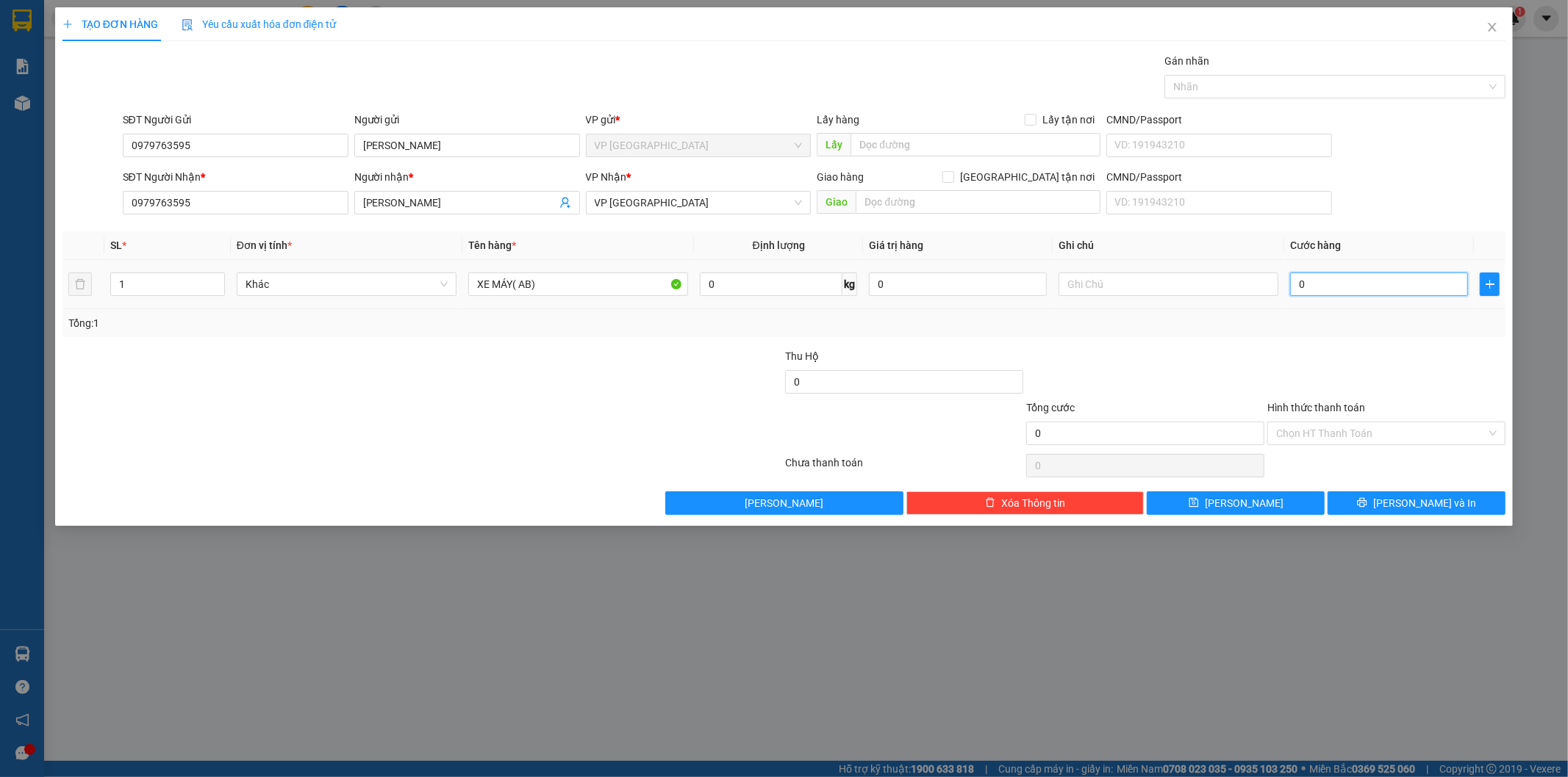
type input "4"
type input "45"
type input "450"
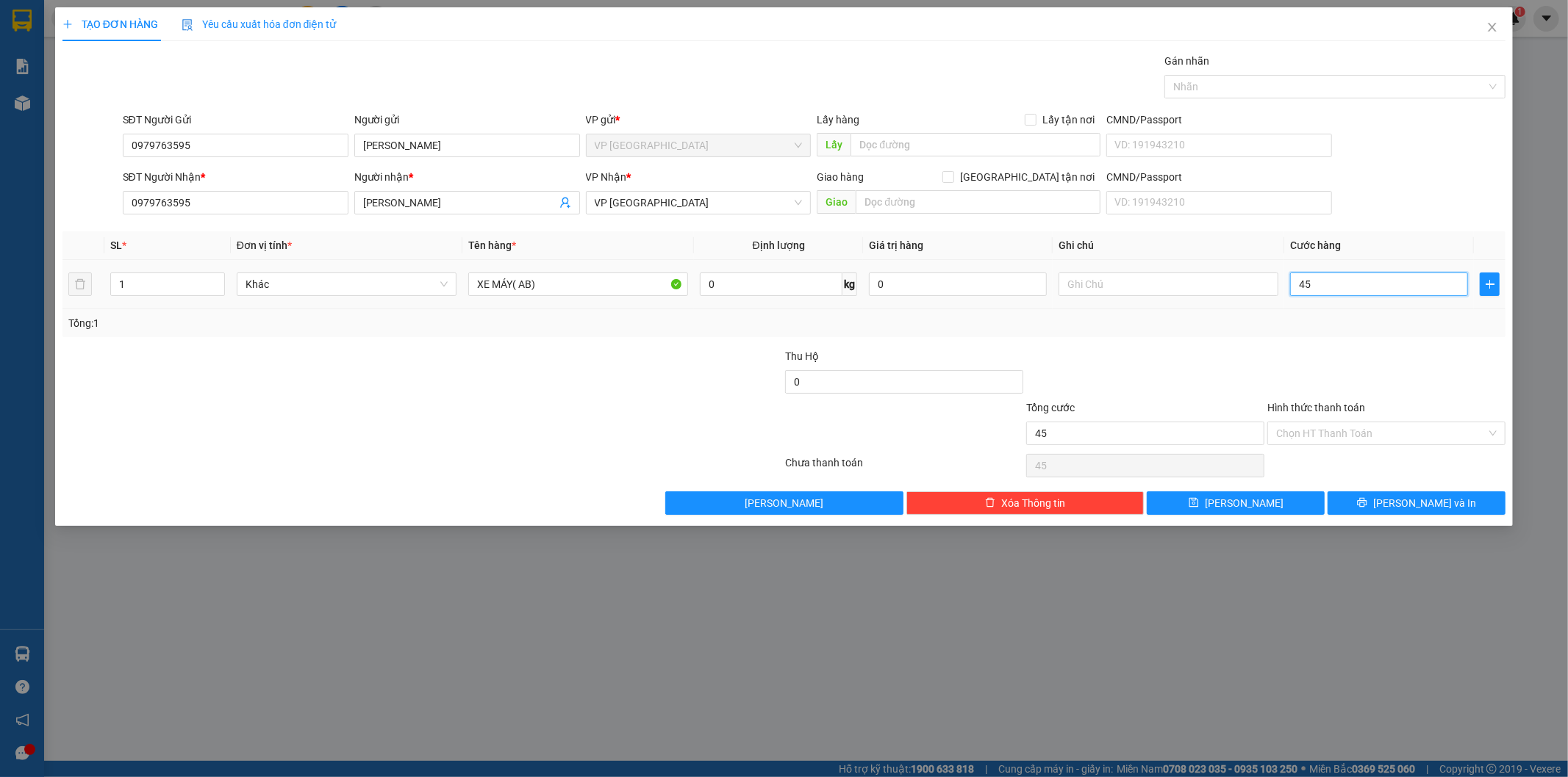
type input "450"
type input "4.500"
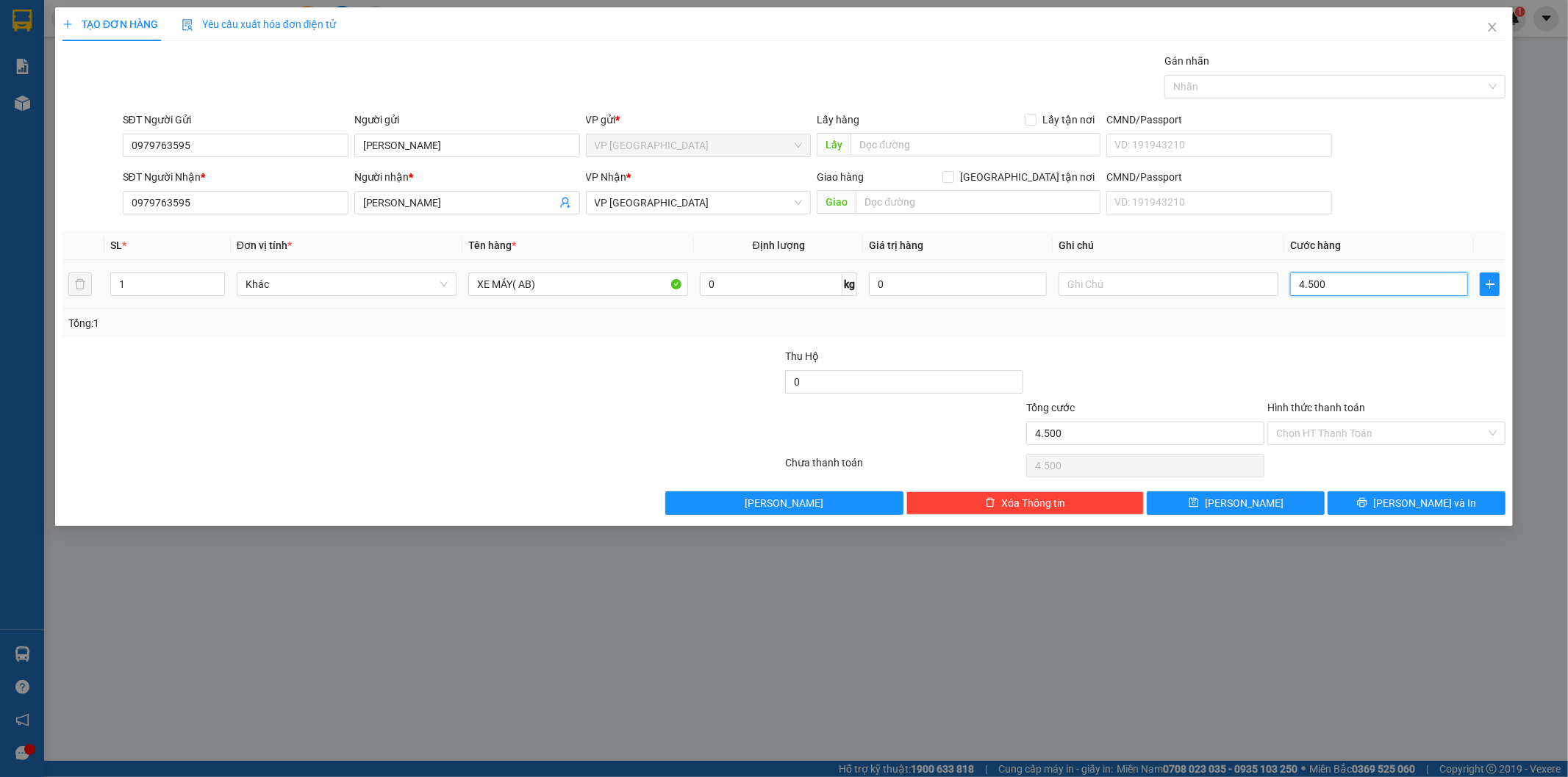
type input "45.000"
type input "450.000"
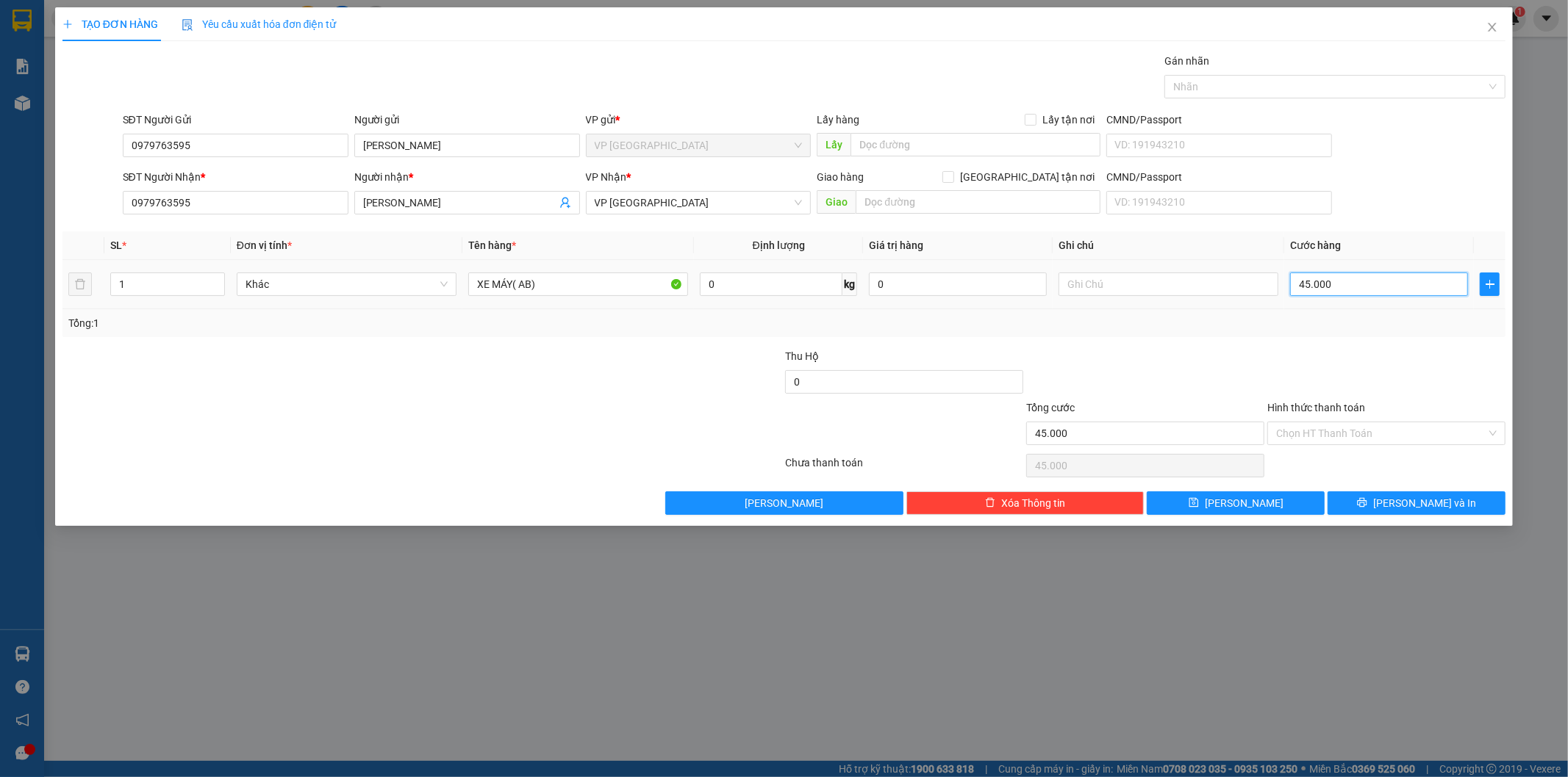
type input "450.000"
click at [1368, 429] on input "Hình thức thanh toán" at bounding box center [1381, 433] width 210 height 22
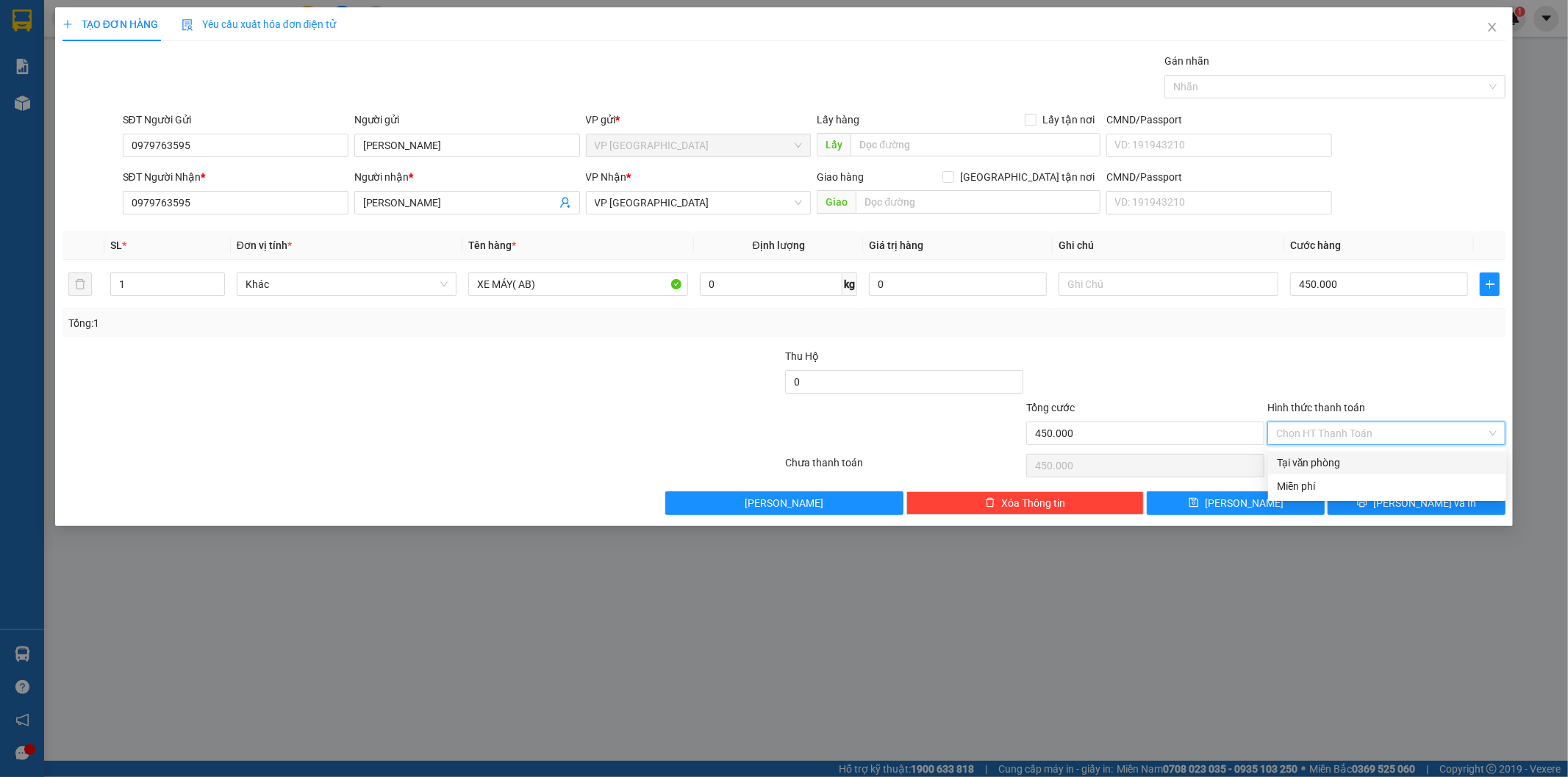
click at [1342, 455] on div "Tại văn phòng" at bounding box center [1387, 462] width 220 height 16
type input "0"
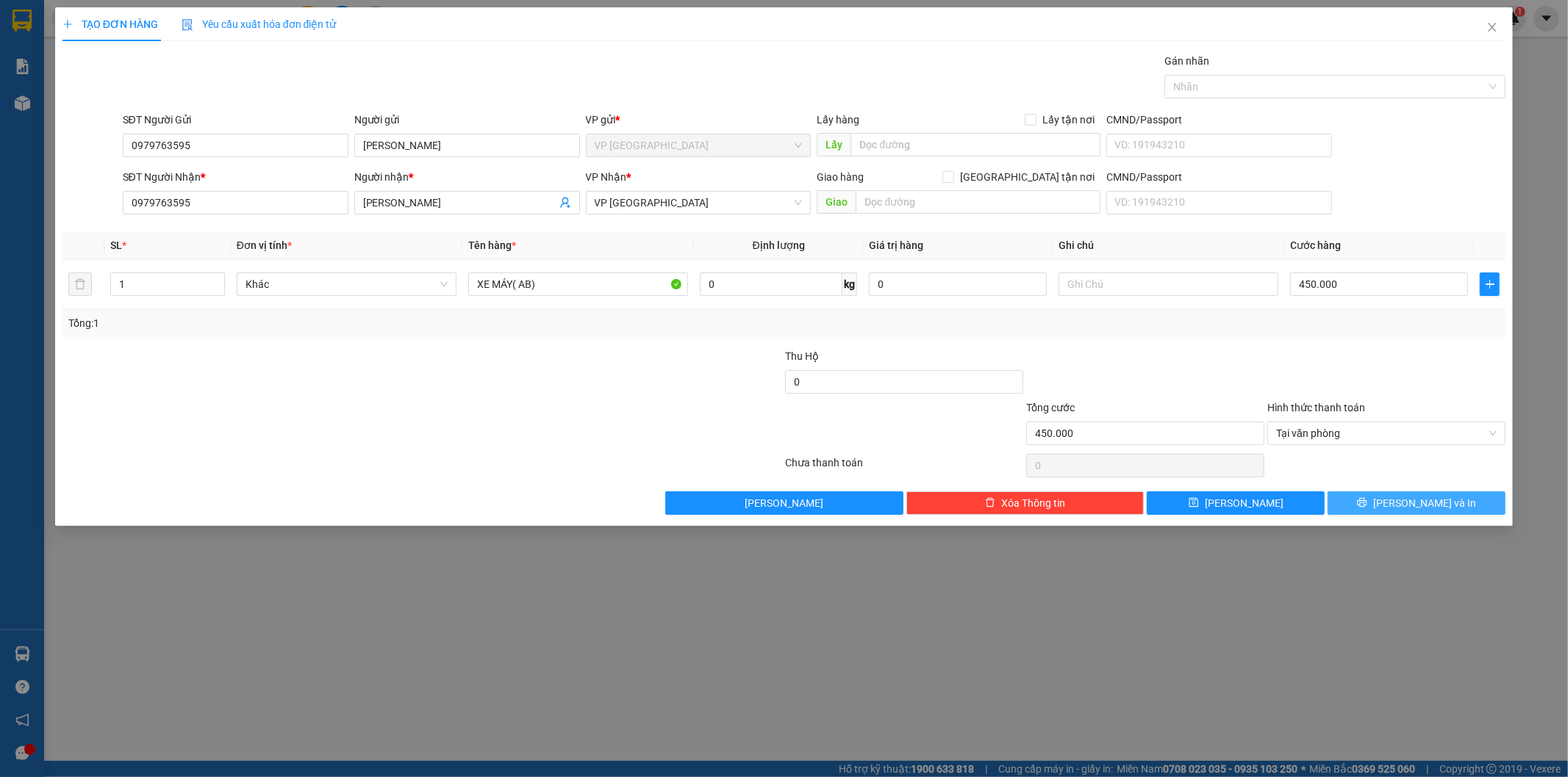
click at [1364, 494] on button "Lưu và In" at bounding box center [1415, 503] width 178 height 23
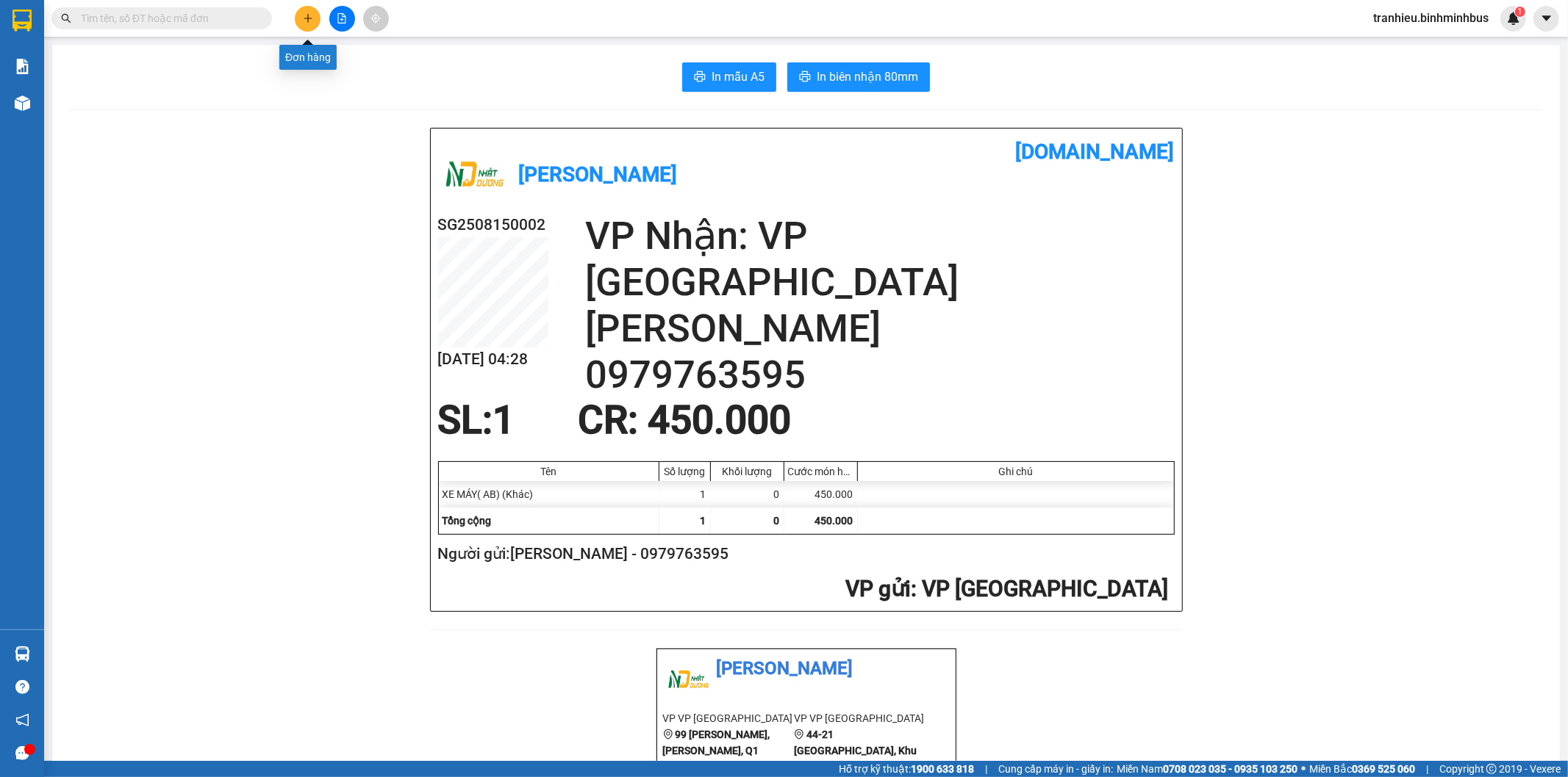
click at [307, 17] on icon "plus" at bounding box center [307, 18] width 1 height 8
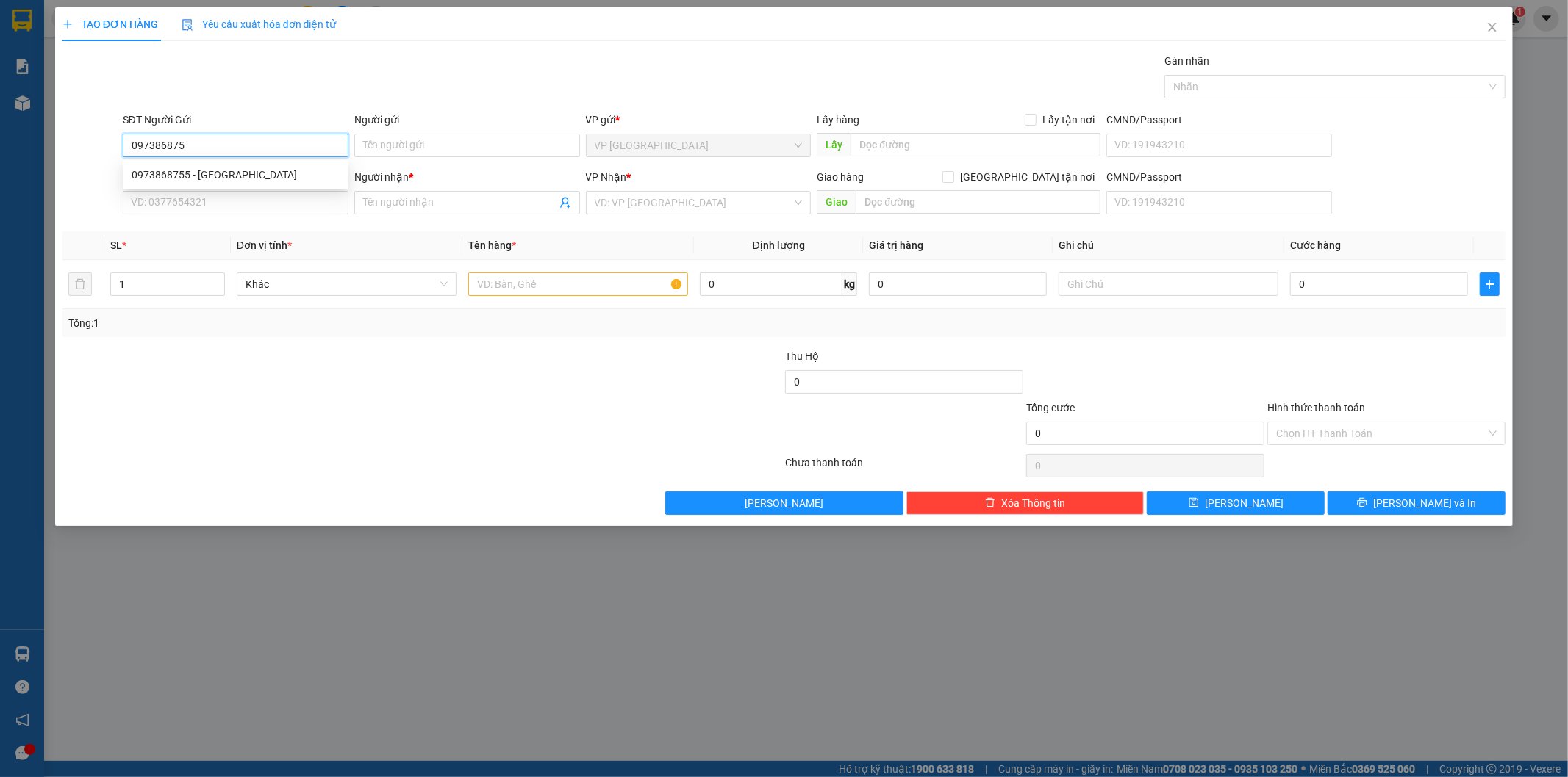
type input "0973868755"
click at [213, 174] on div "0973868755 - Chị Hà" at bounding box center [235, 174] width 208 height 16
type input "Chị Hà"
type input "0777501615"
type input "CHỊ TRANG"
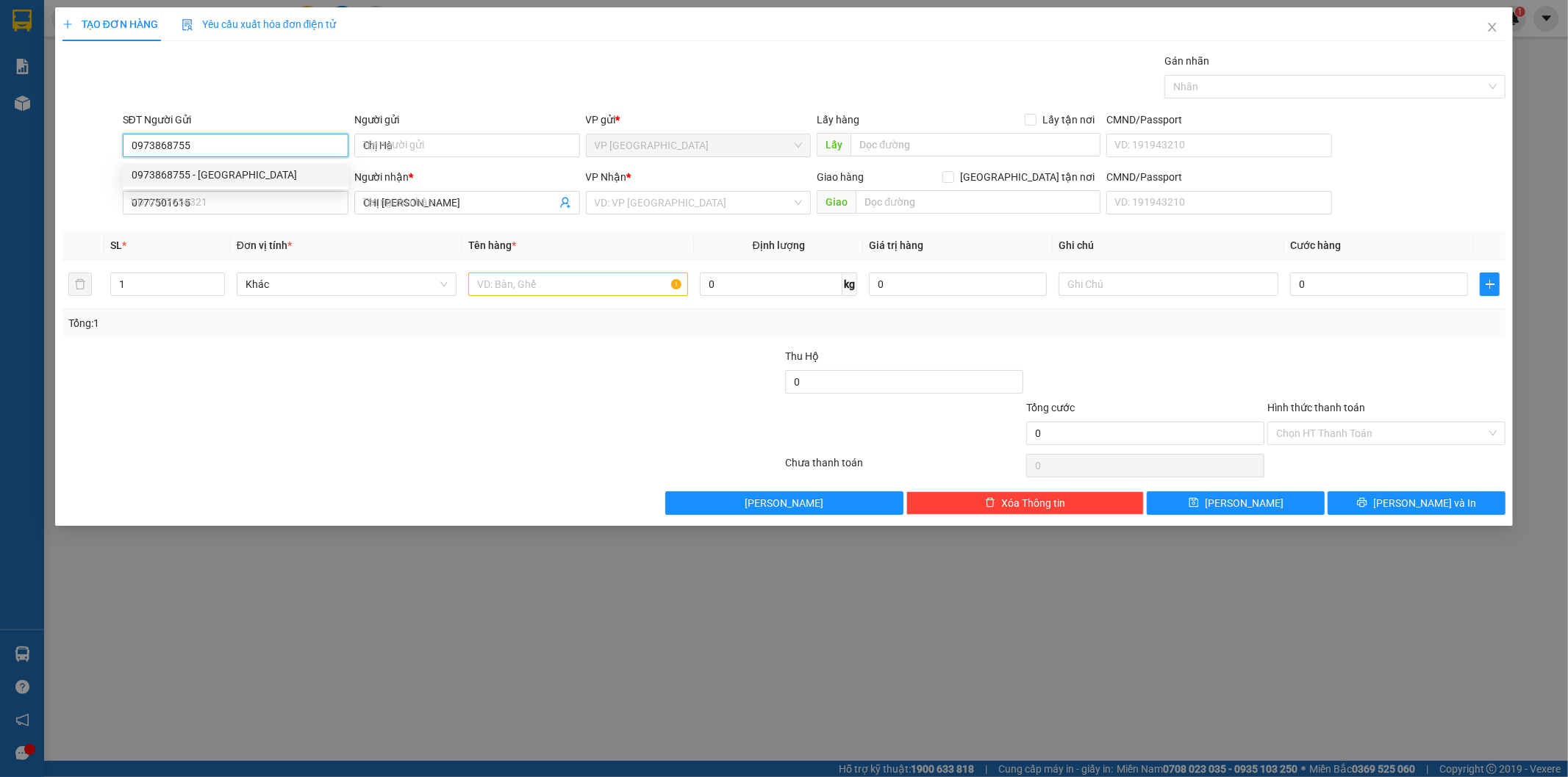
type input "450.000"
type input "0973868755"
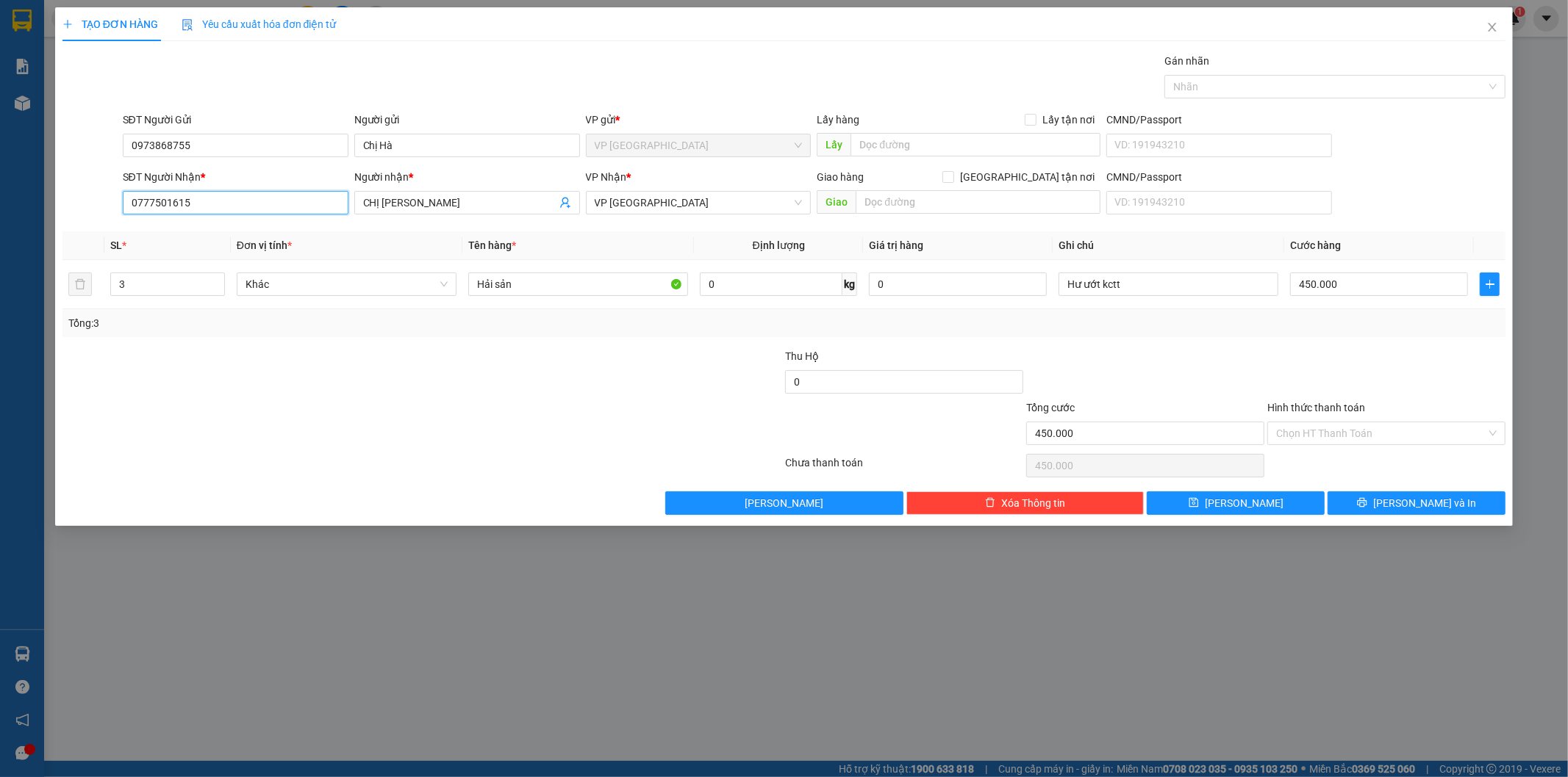
click at [285, 197] on input "0777501615" at bounding box center [235, 202] width 226 height 23
click at [387, 349] on div at bounding box center [302, 374] width 482 height 51
click at [1367, 507] on icon "printer" at bounding box center [1362, 502] width 10 height 10
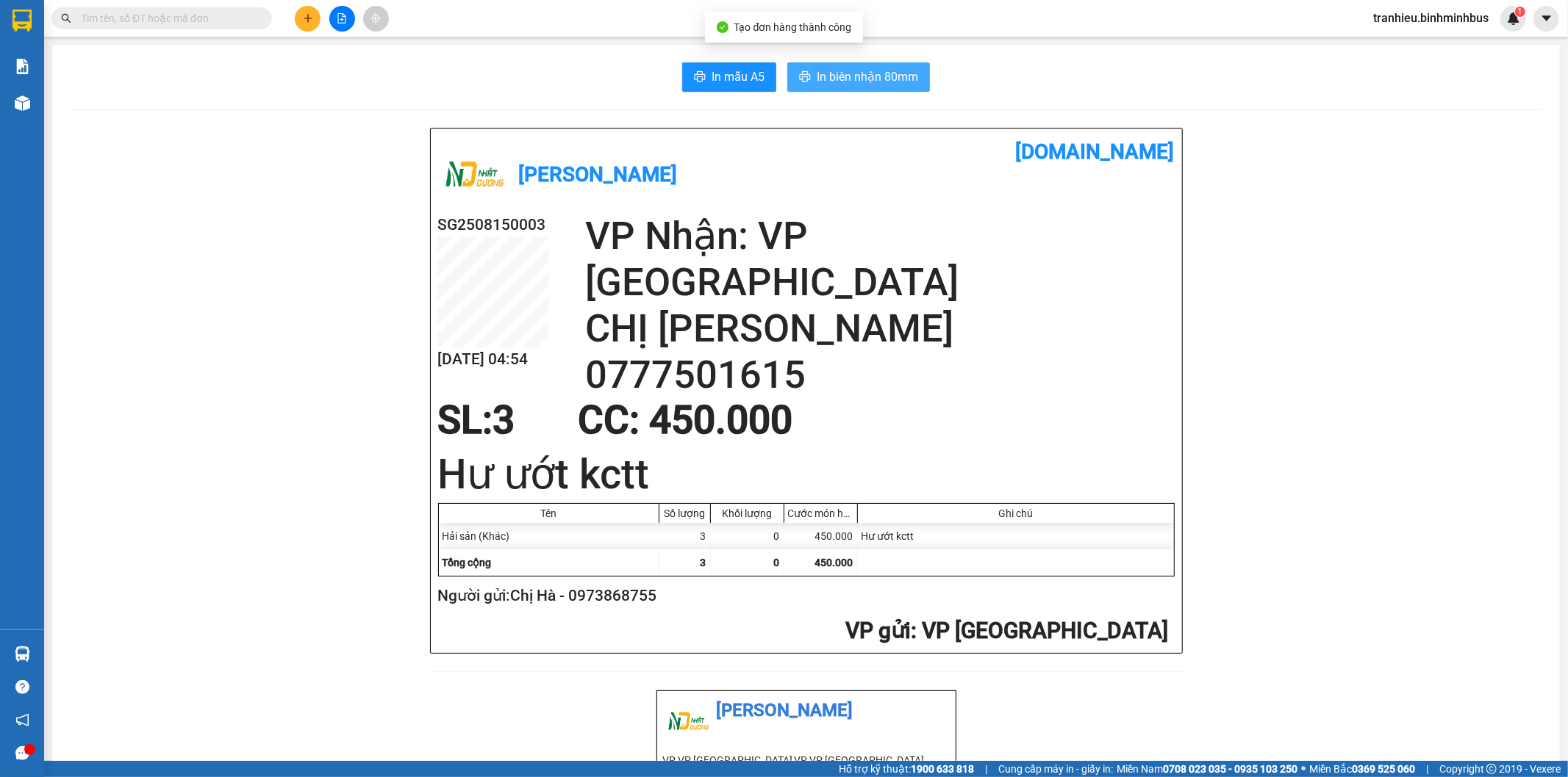
click at [868, 83] on span "In biên nhận 80mm" at bounding box center [867, 77] width 101 height 19
click at [724, 78] on span "In mẫu A5" at bounding box center [737, 77] width 53 height 19
click at [311, 26] on button at bounding box center [308, 19] width 26 height 26
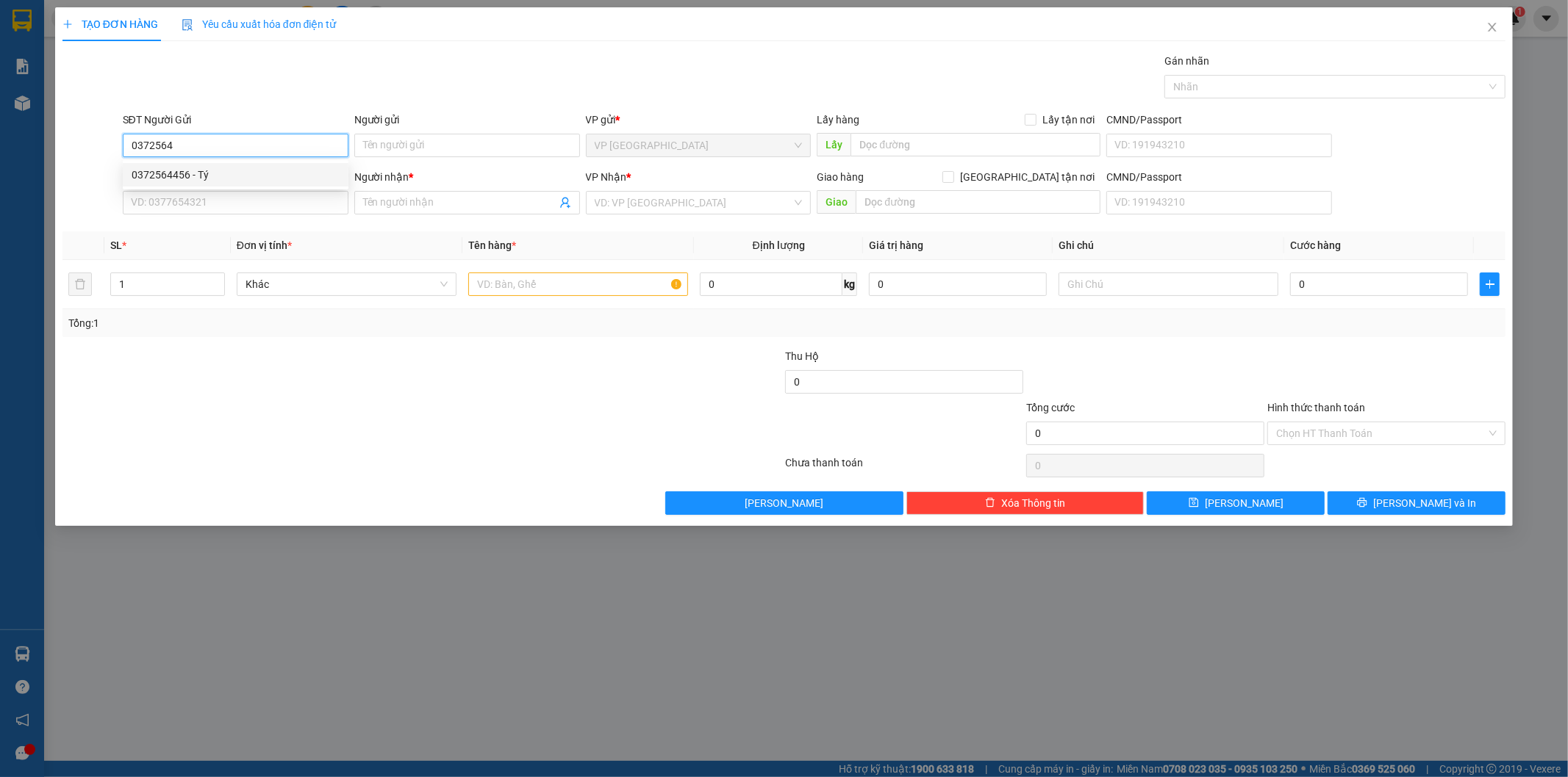
click at [215, 170] on div "0372564456 - Tý" at bounding box center [235, 174] width 208 height 16
type input "0372564456"
type input "Tý"
type input "0354409104"
type input "anh Phụng"
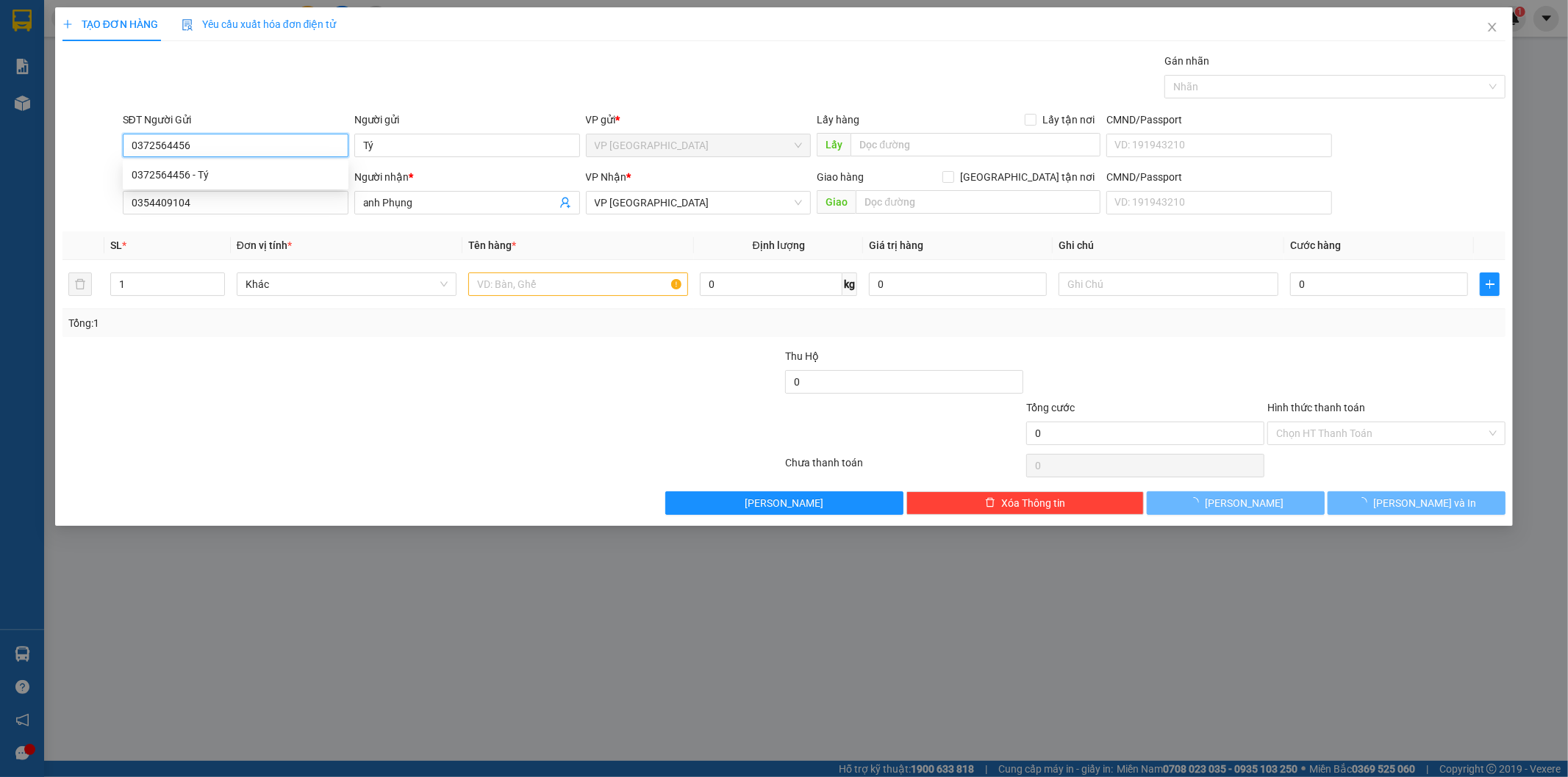
type input "450.000"
type input "0372564456"
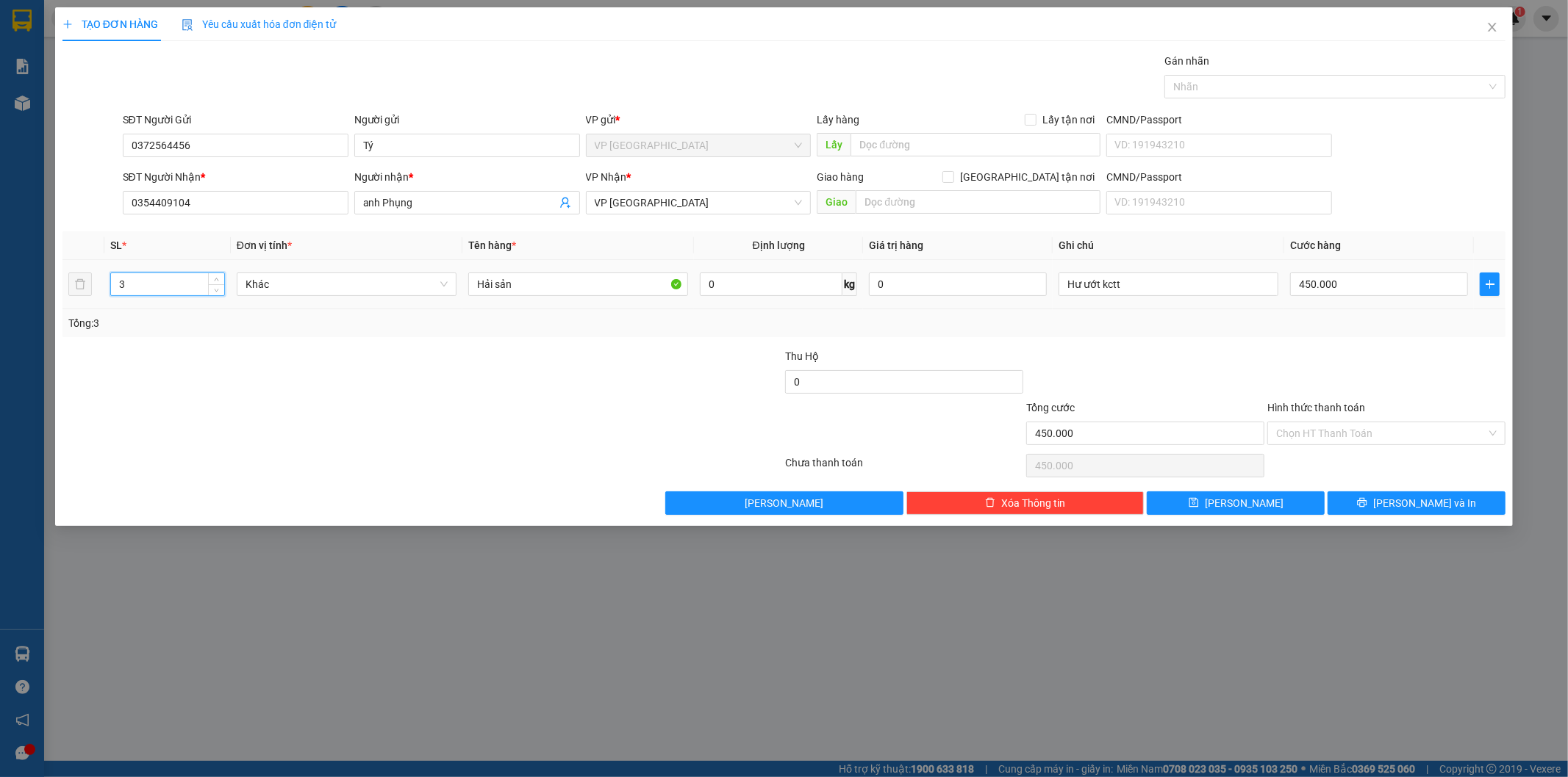
click at [163, 277] on input "3" at bounding box center [167, 284] width 113 height 22
click at [133, 276] on input "32" at bounding box center [167, 284] width 113 height 22
drag, startPoint x: 142, startPoint y: 282, endPoint x: 53, endPoint y: 281, distance: 89.0
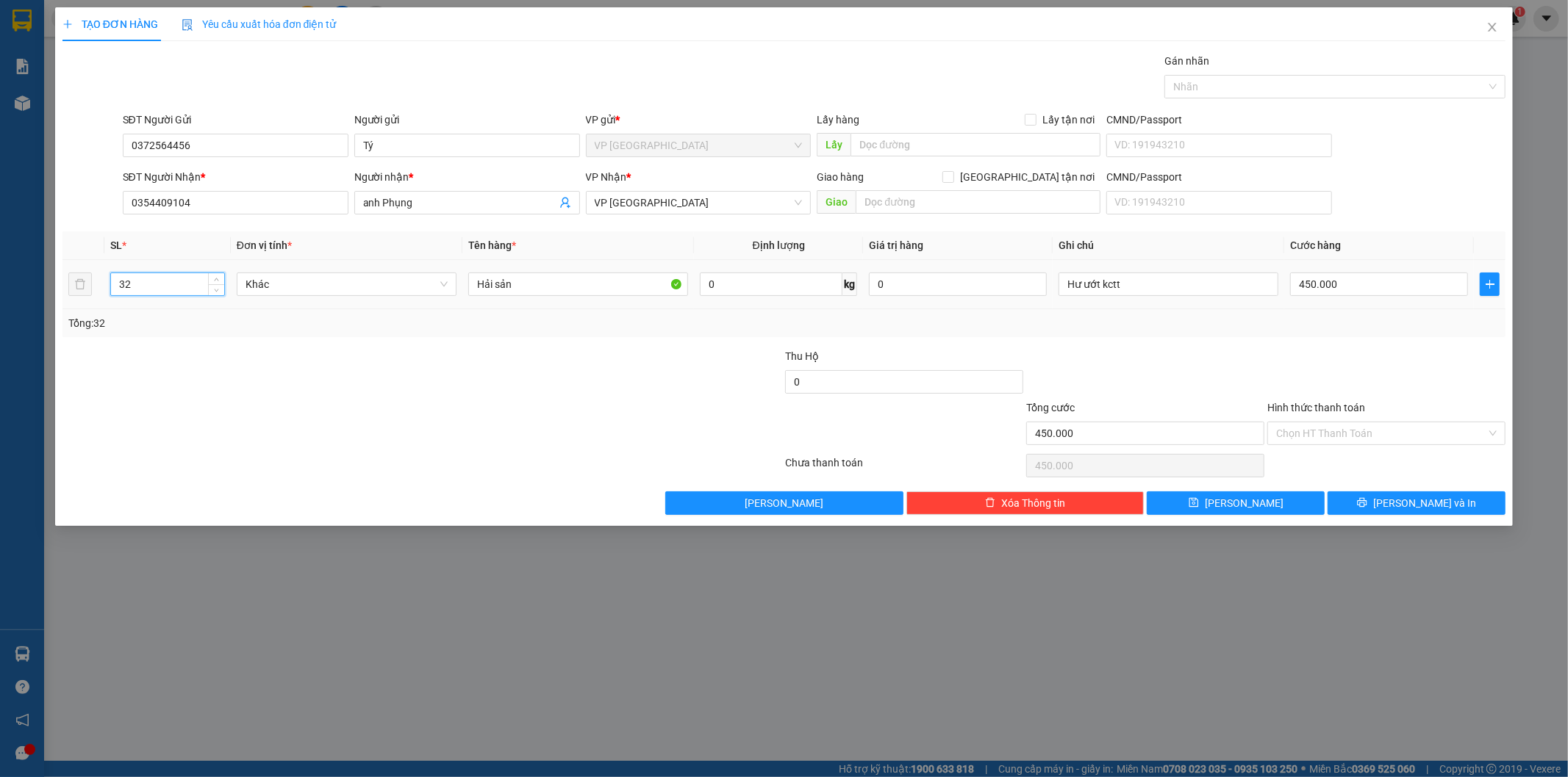
click at [53, 281] on div "TẠO ĐƠN HÀNG Yêu cầu xuất hóa đơn điện tử Transit Pickup Surcharge Ids Transit …" at bounding box center [784, 388] width 1568 height 777
type input "2"
drag, startPoint x: 233, startPoint y: 338, endPoint x: 271, endPoint y: 344, distance: 38.5
click at [233, 338] on div "Transit Pickup Surcharge Ids Transit Deliver Surcharge Ids Transit Deliver Surc…" at bounding box center [784, 283] width 1443 height 462
click at [1316, 285] on input "450.000" at bounding box center [1378, 283] width 178 height 23
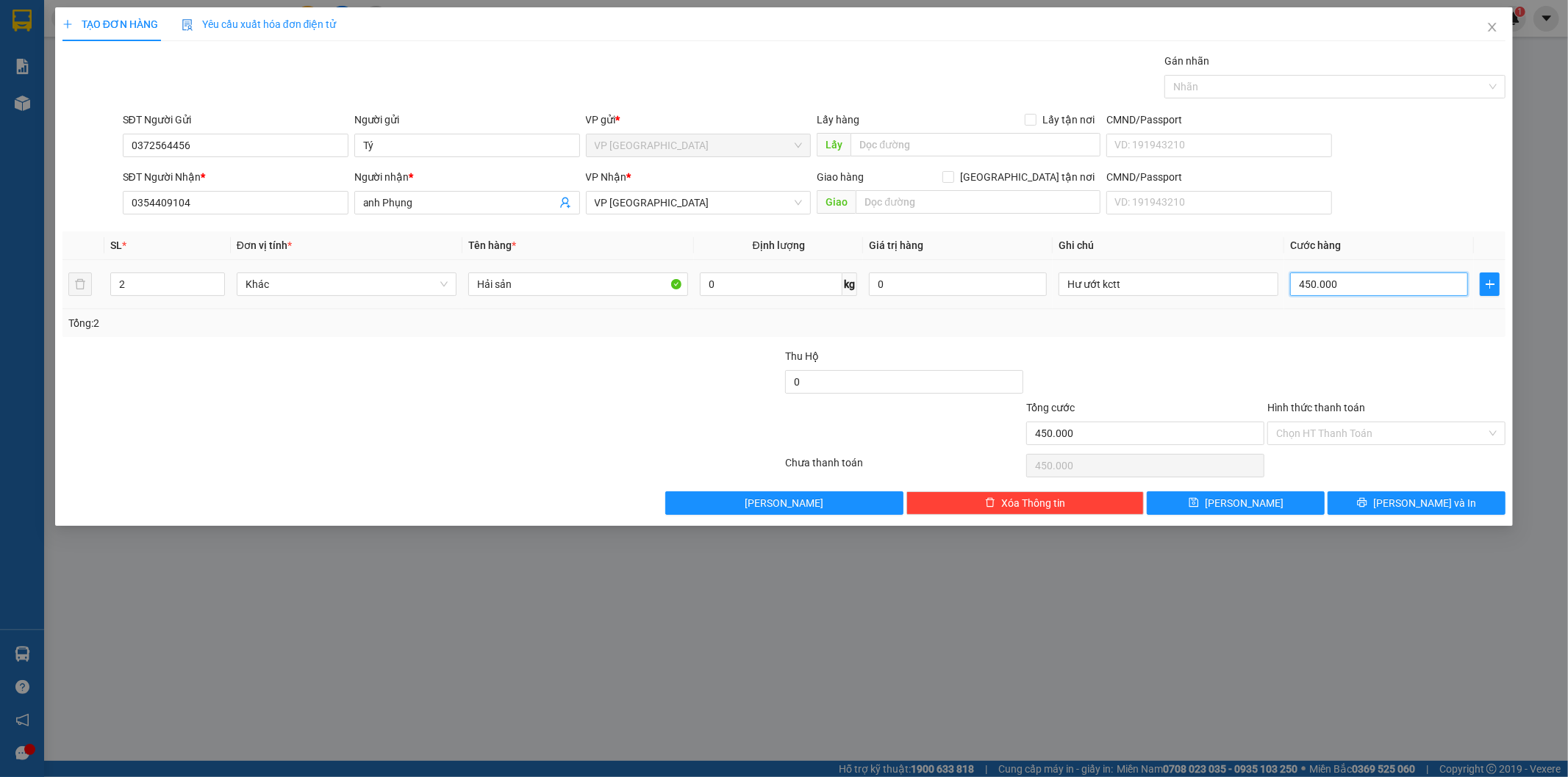
click at [1316, 285] on input "450.000" at bounding box center [1378, 283] width 178 height 23
type input "3"
type input "30"
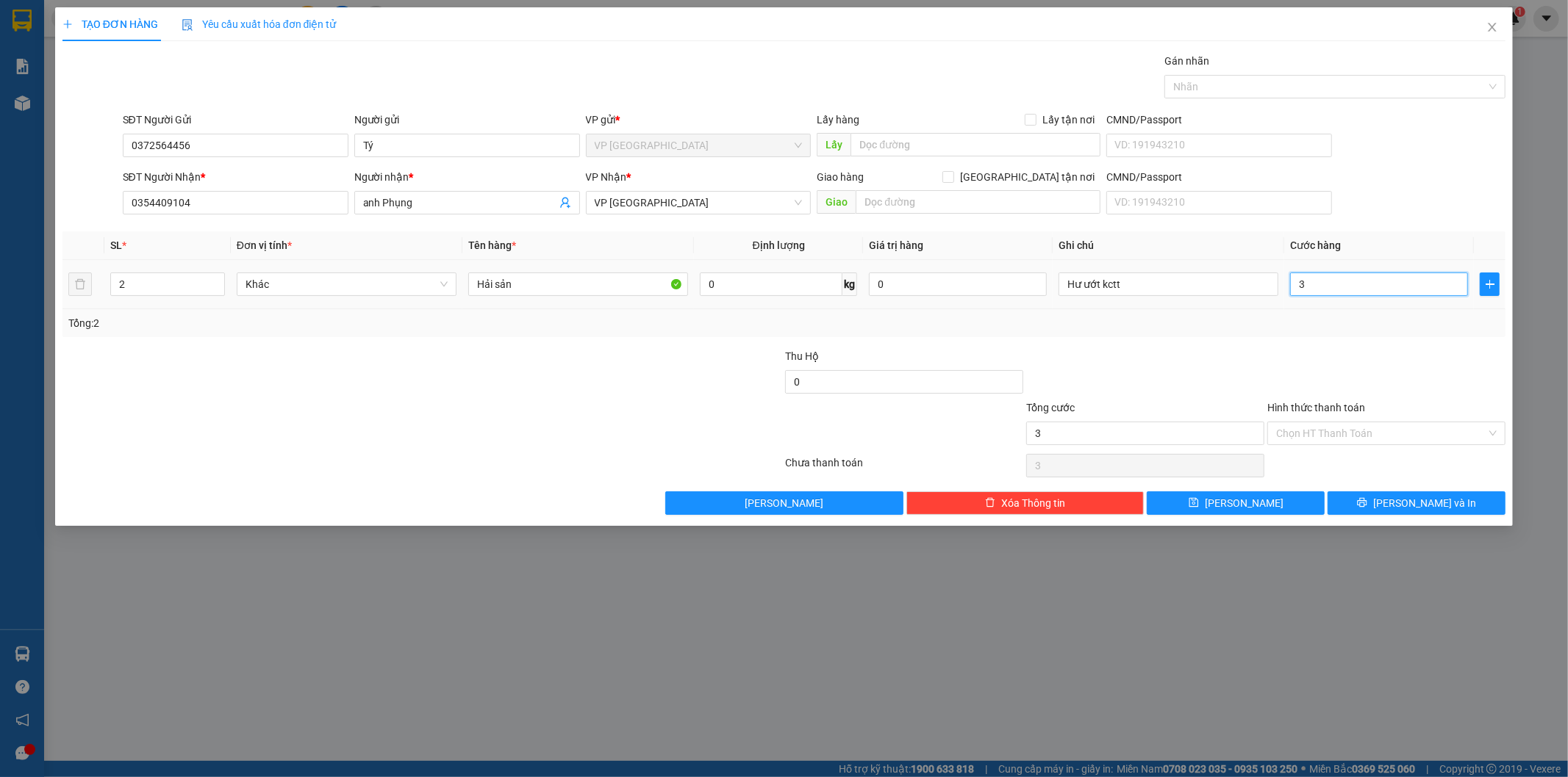
type input "30"
type input "300"
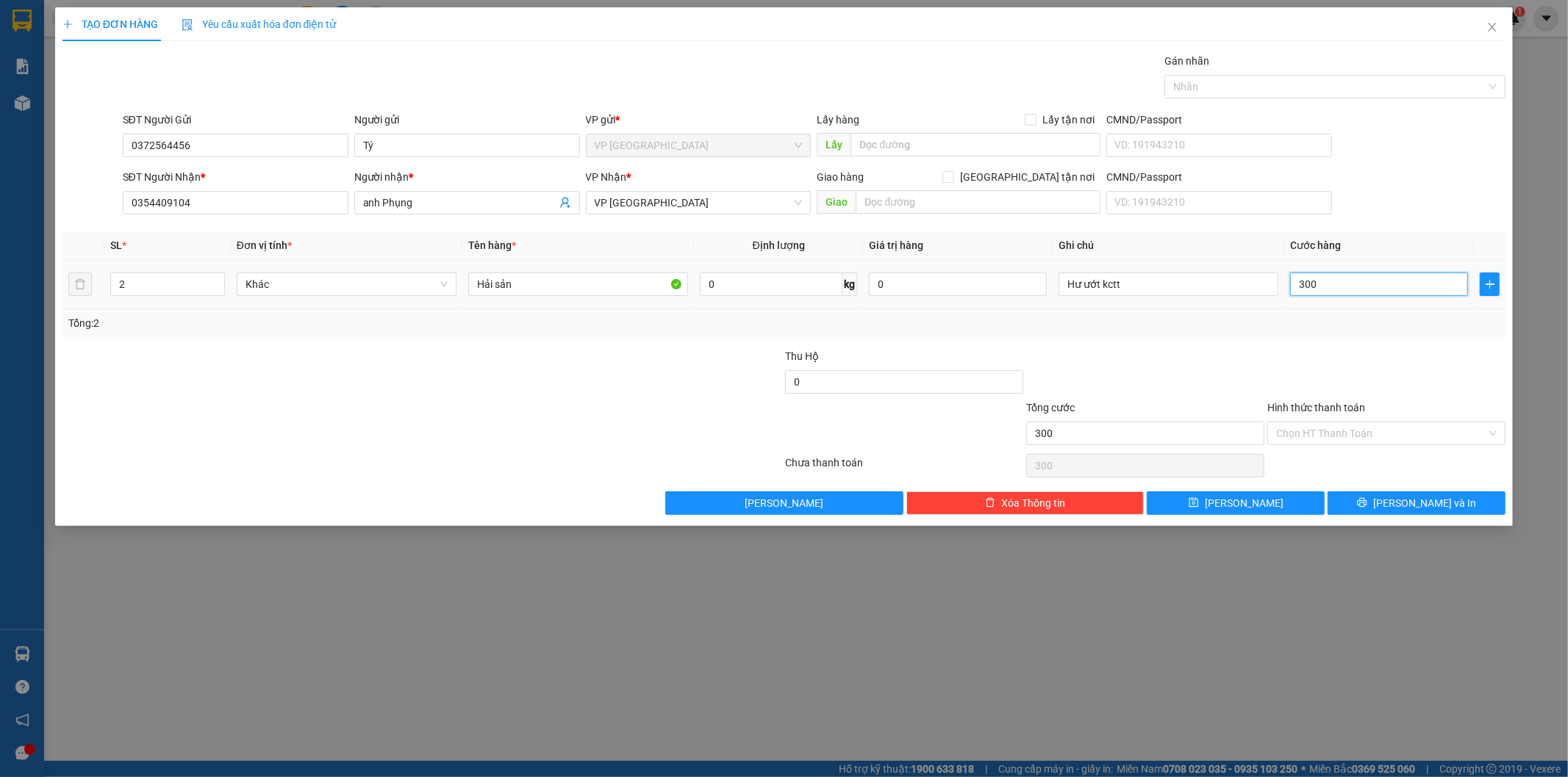
type input "3.000"
type input "30.000"
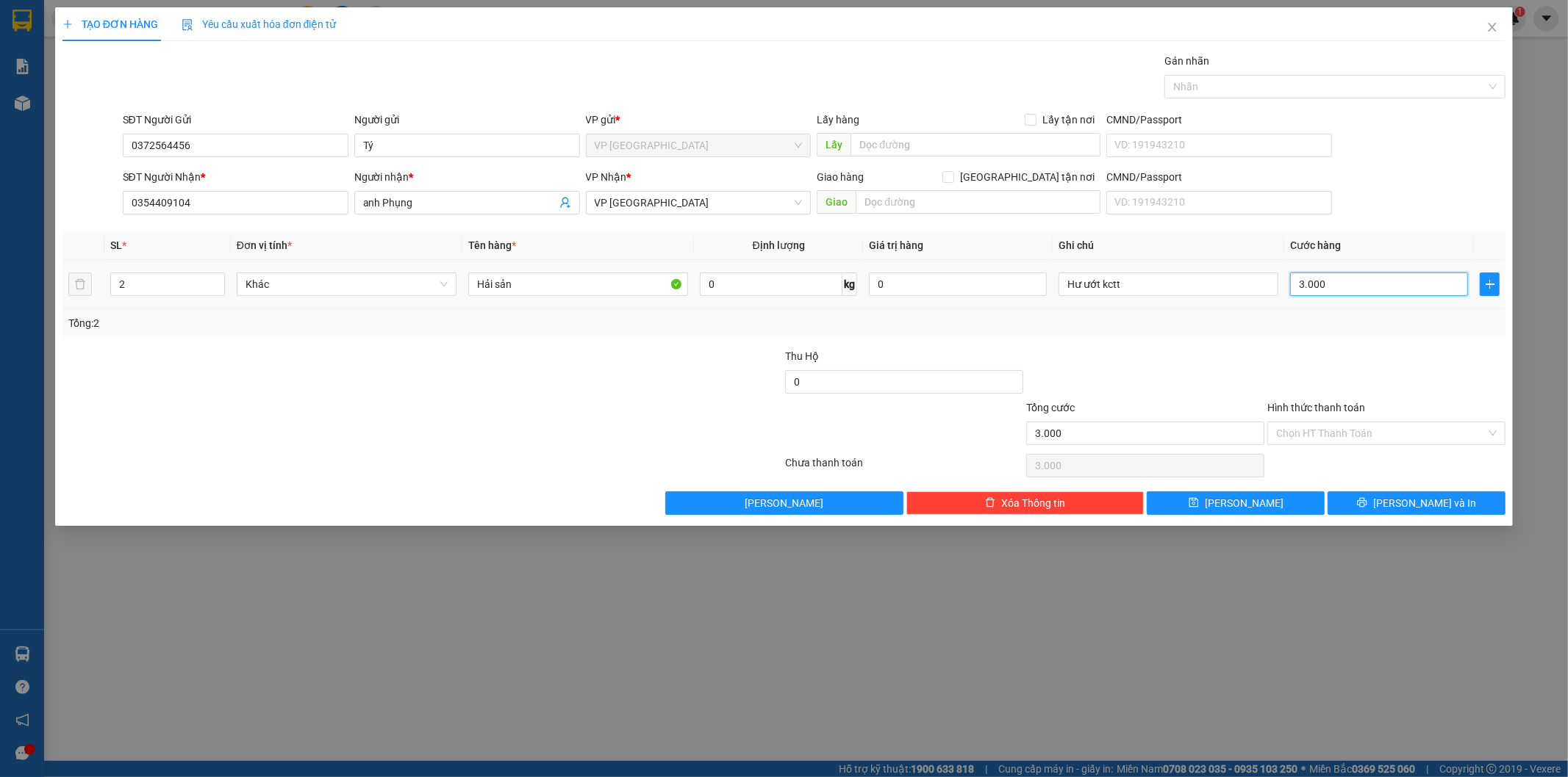
type input "30.000"
type input "300.000"
click at [1387, 494] on button "Lưu và In" at bounding box center [1415, 503] width 178 height 23
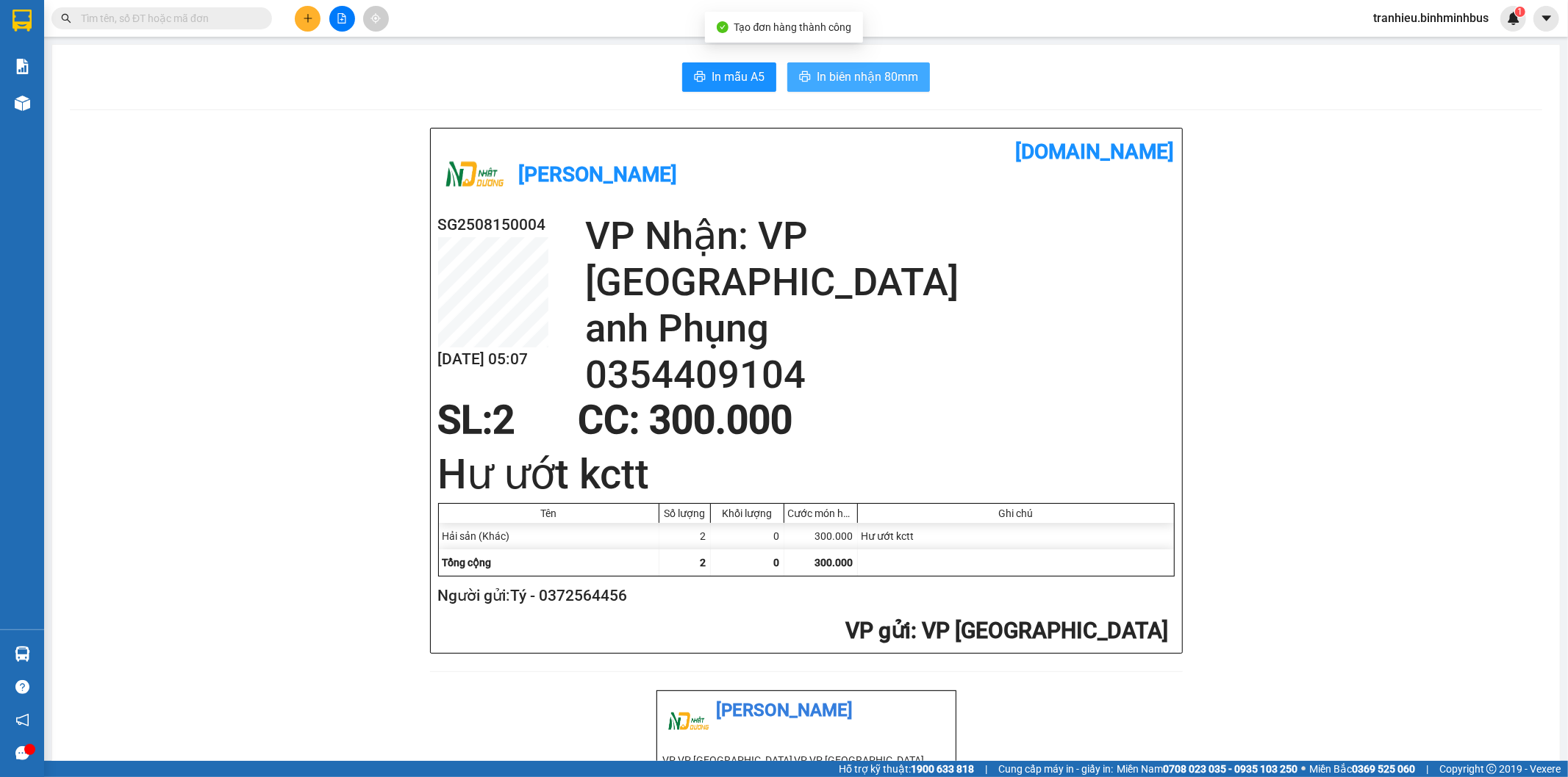
click at [923, 84] on button "In biên nhận 80mm" at bounding box center [857, 77] width 142 height 30
click at [910, 76] on span "In biên nhận 80mm" at bounding box center [867, 77] width 101 height 19
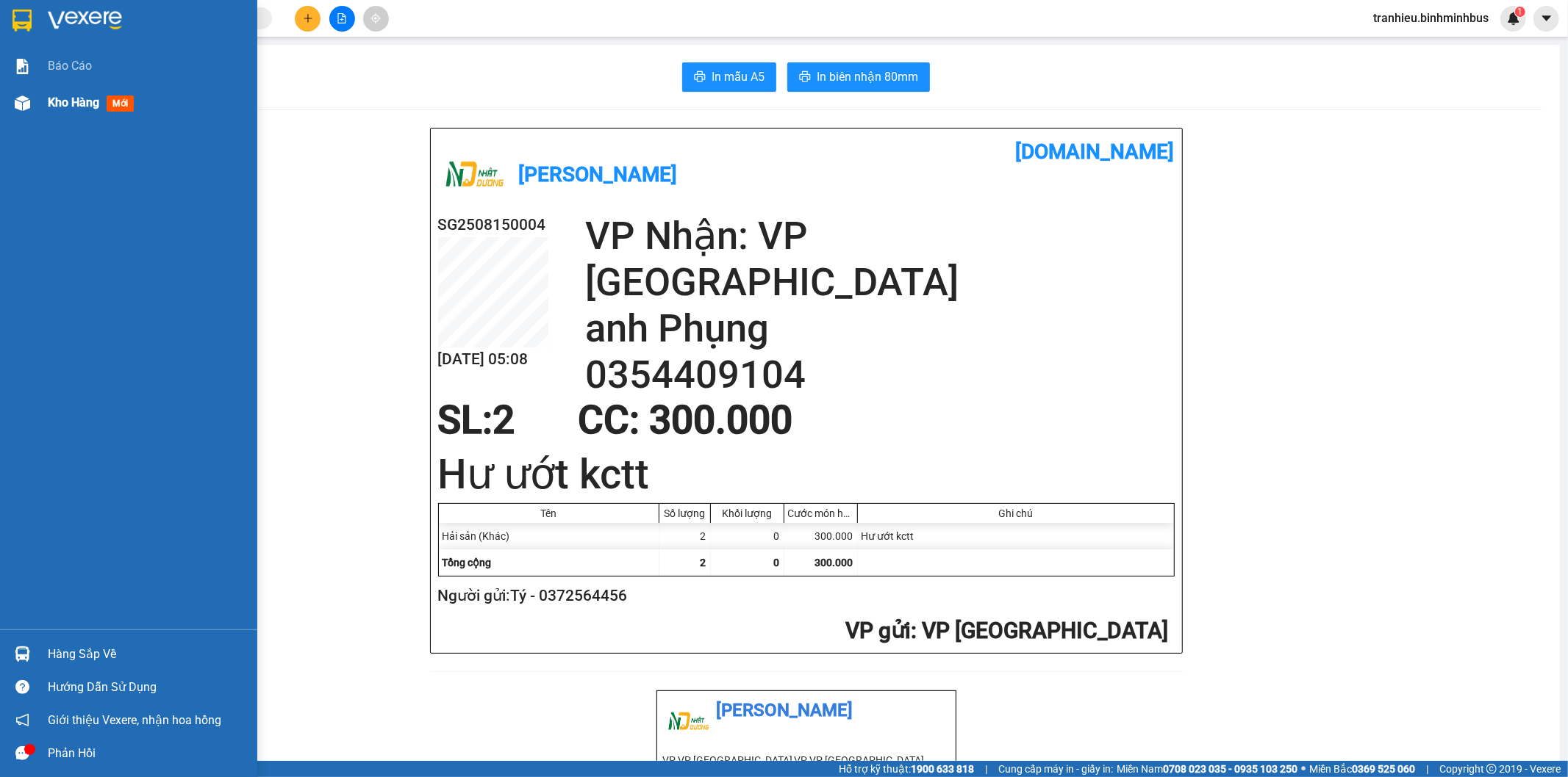
click at [56, 99] on span "Kho hàng" at bounding box center [73, 102] width 51 height 14
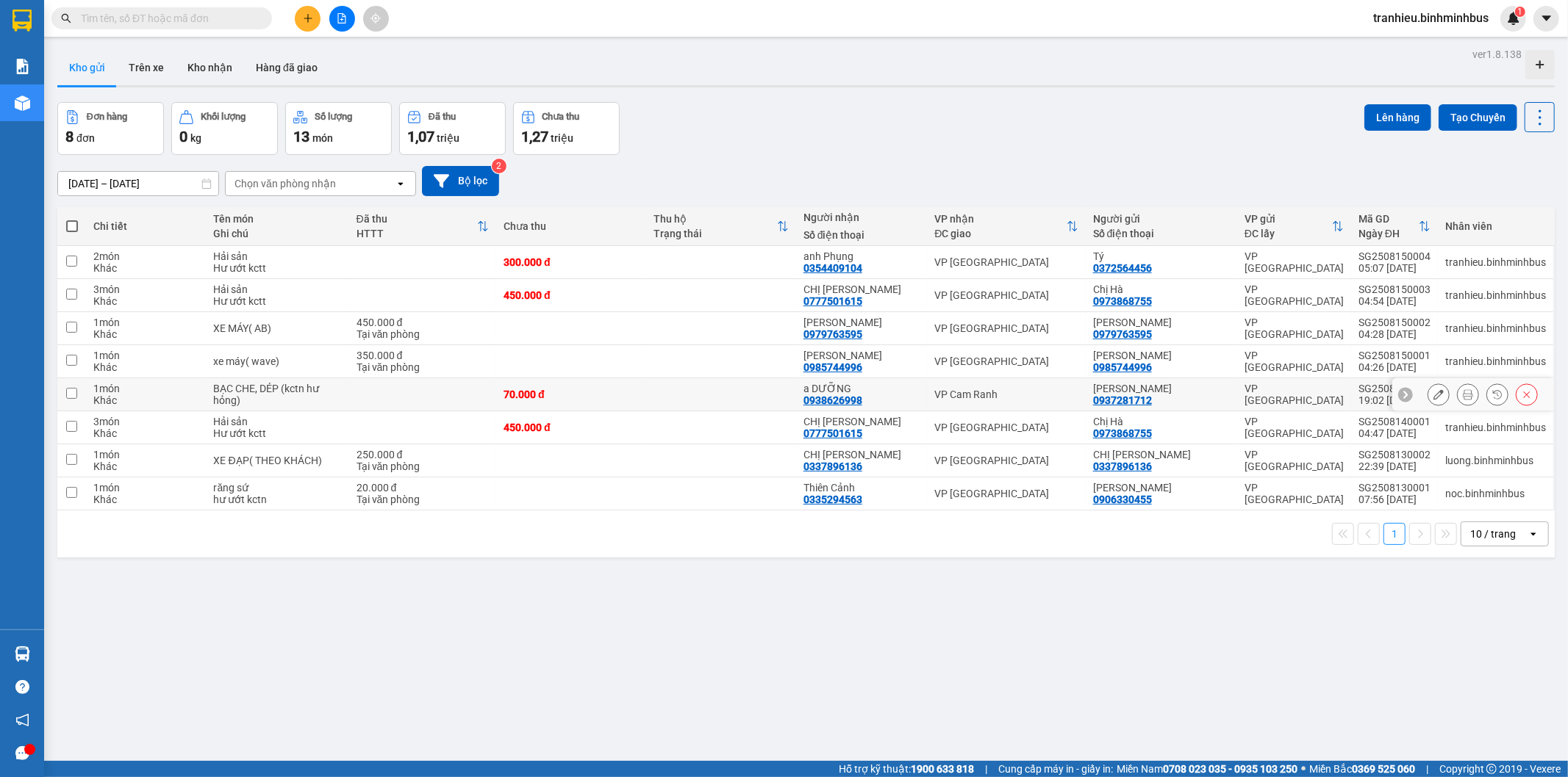
click at [664, 398] on td at bounding box center [721, 395] width 150 height 33
checkbox input "true"
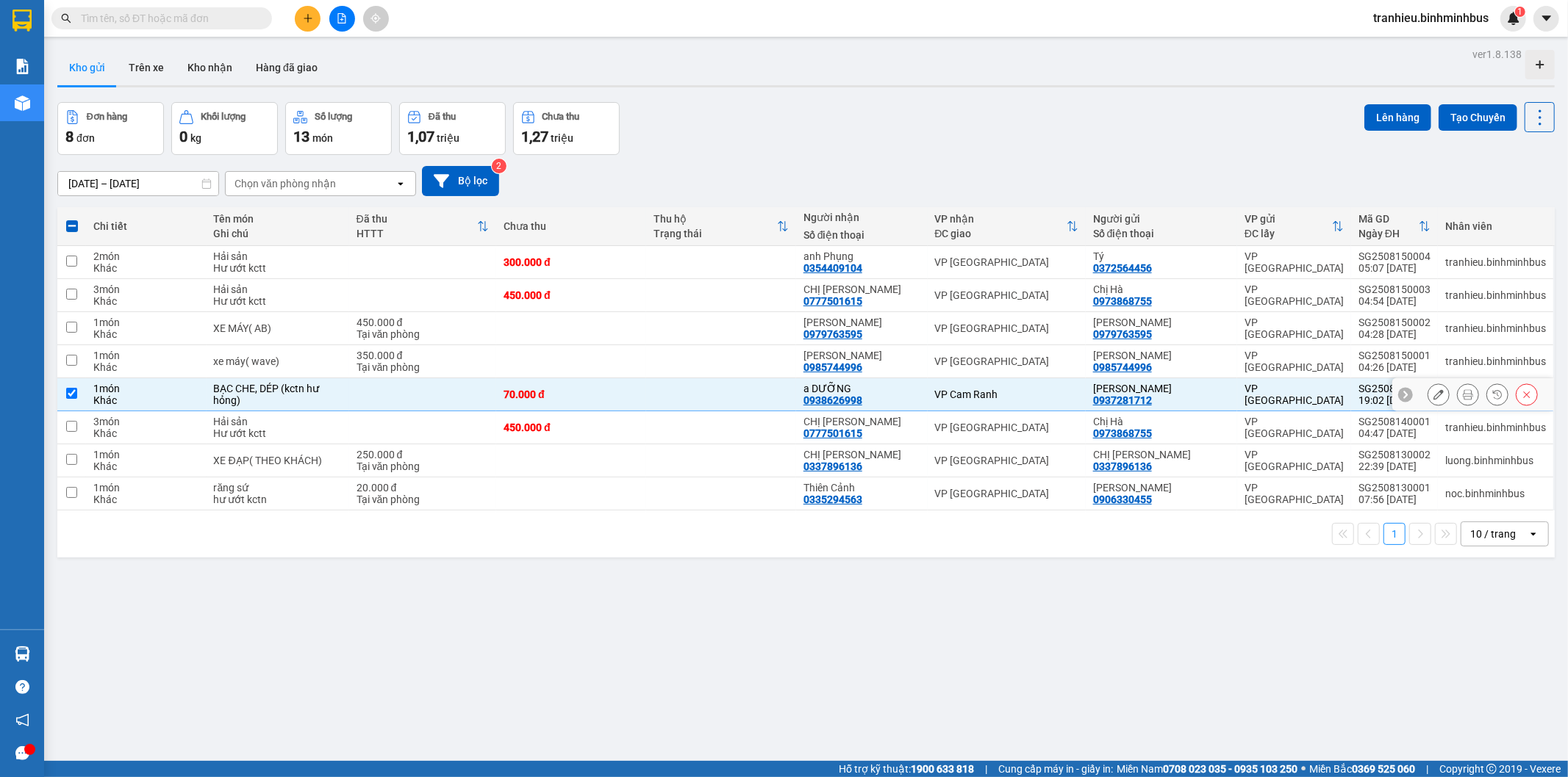
click at [1433, 394] on icon at bounding box center [1438, 394] width 10 height 10
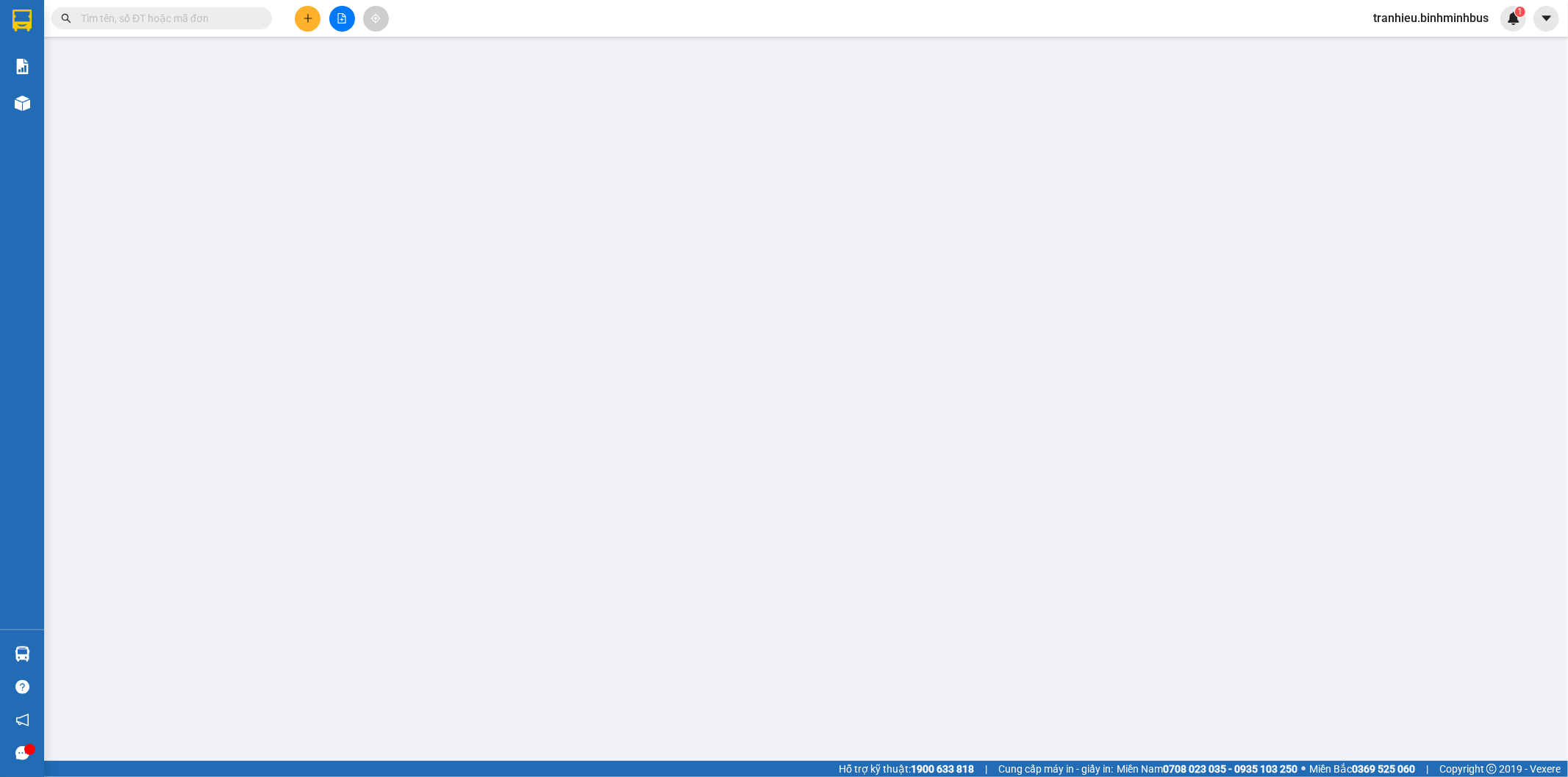
type input "0937281712"
type input "Anh Minh"
type input "0938626998"
type input "a DƯỠNG"
type input "70.000"
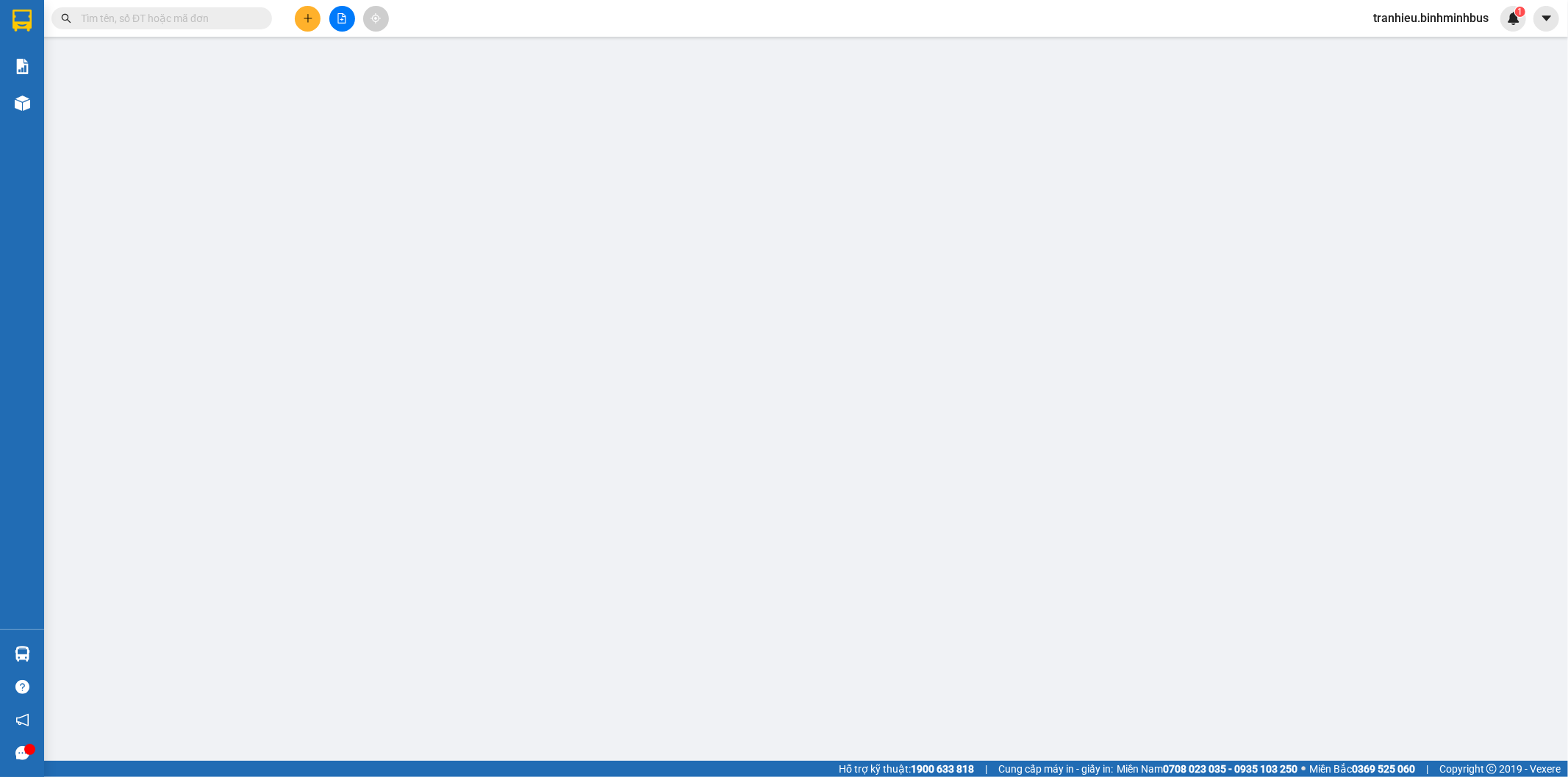
type input "70.000"
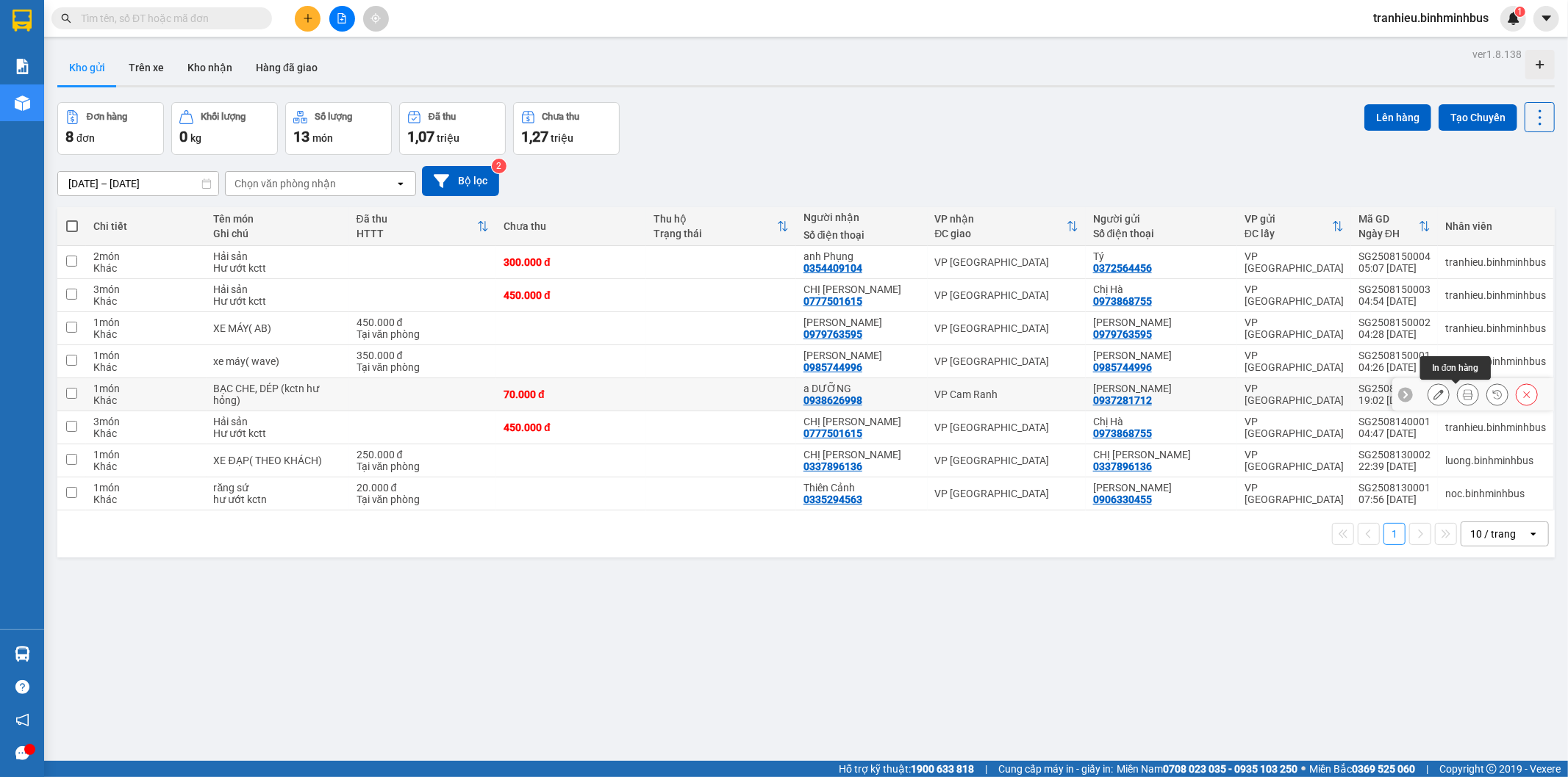
click at [1463, 395] on icon at bounding box center [1468, 394] width 10 height 10
